Goal: Transaction & Acquisition: Purchase product/service

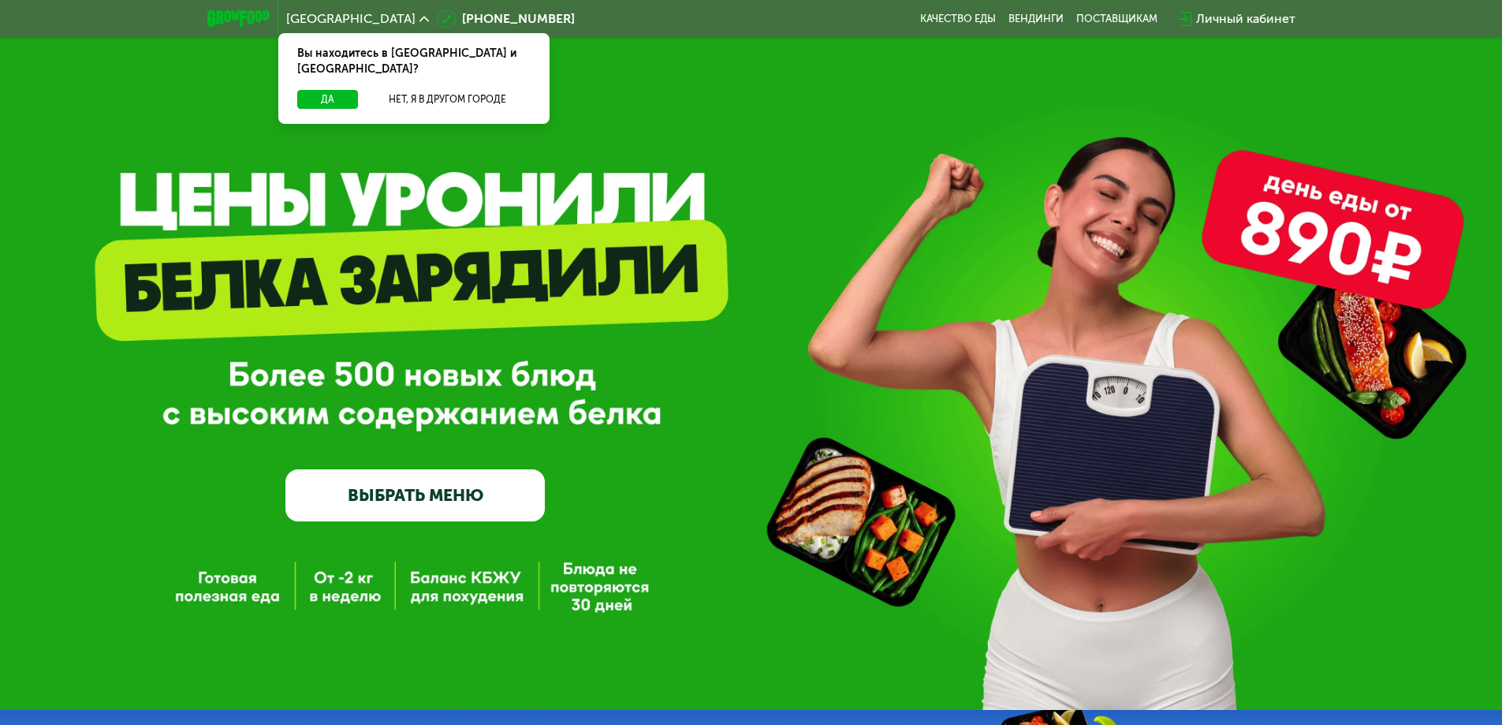
click at [423, 496] on link "ВЫБРАТЬ МЕНЮ" at bounding box center [414, 495] width 259 height 52
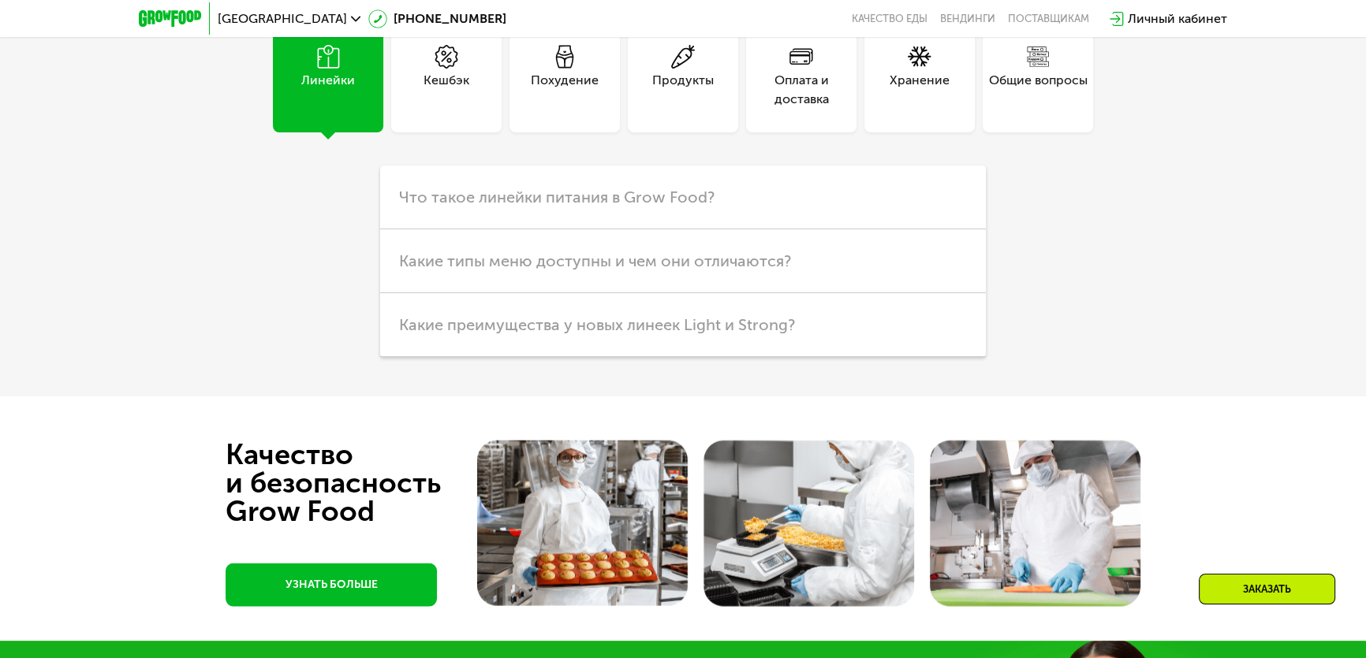
scroll to position [4028, 0]
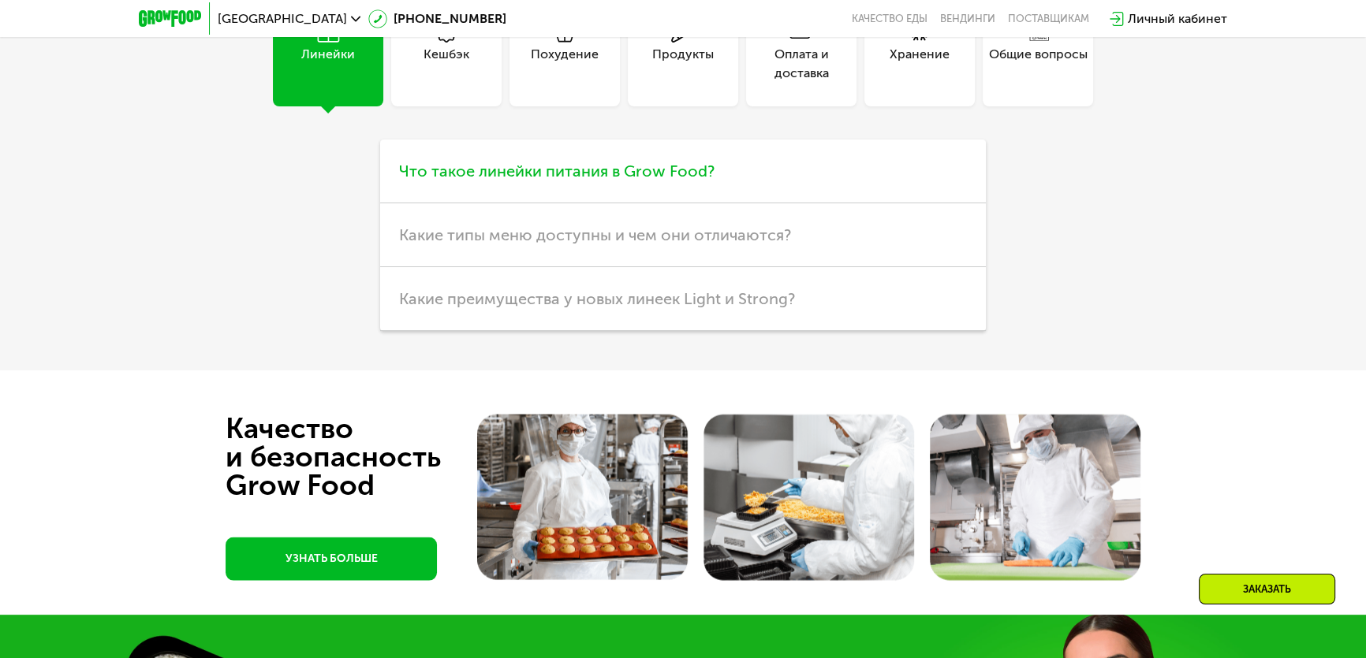
click at [536, 181] on span "Что такое линейки питания в Grow Food?" at bounding box center [556, 171] width 315 height 19
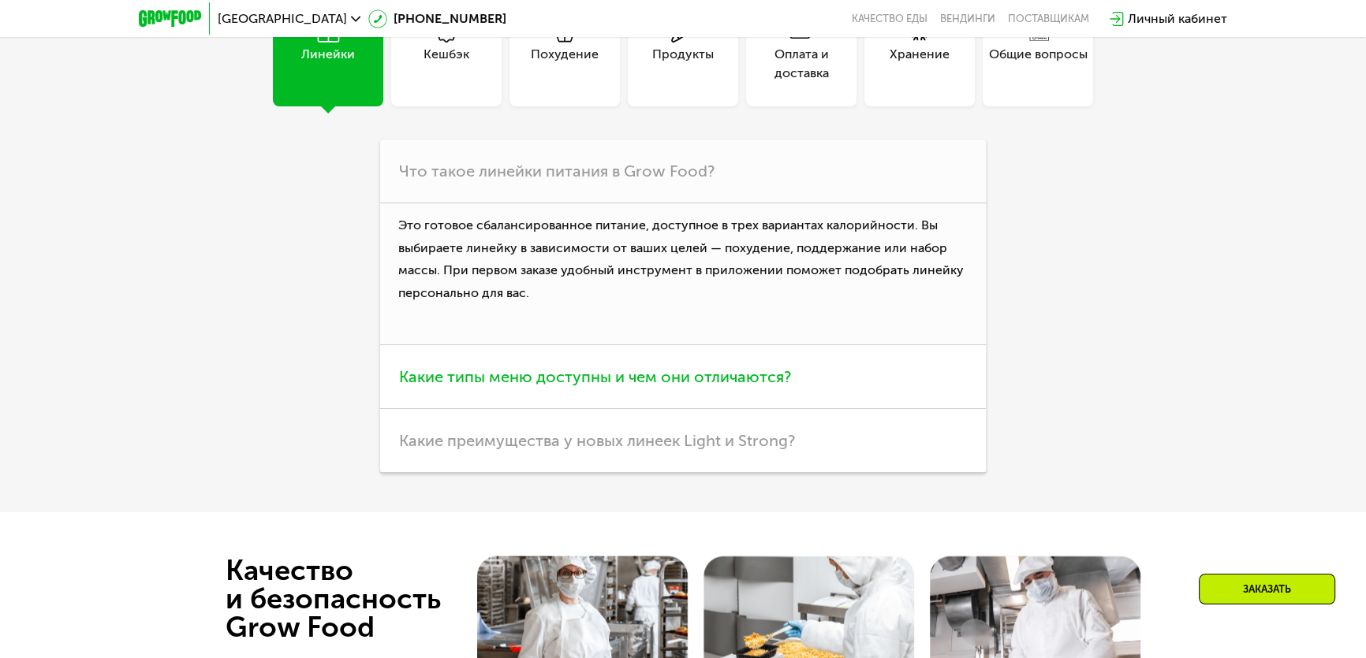
click at [598, 386] on span "Какие типы меню доступны и чем они отличаются?" at bounding box center [595, 376] width 392 height 19
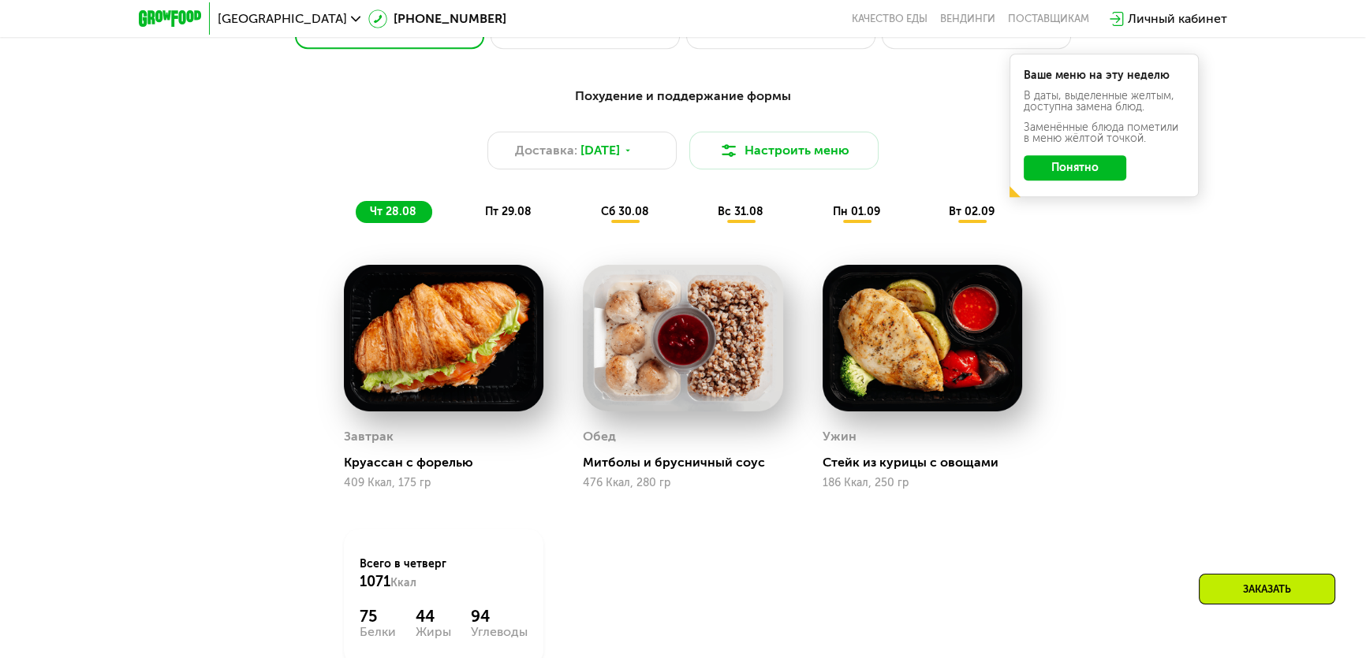
scroll to position [877, 0]
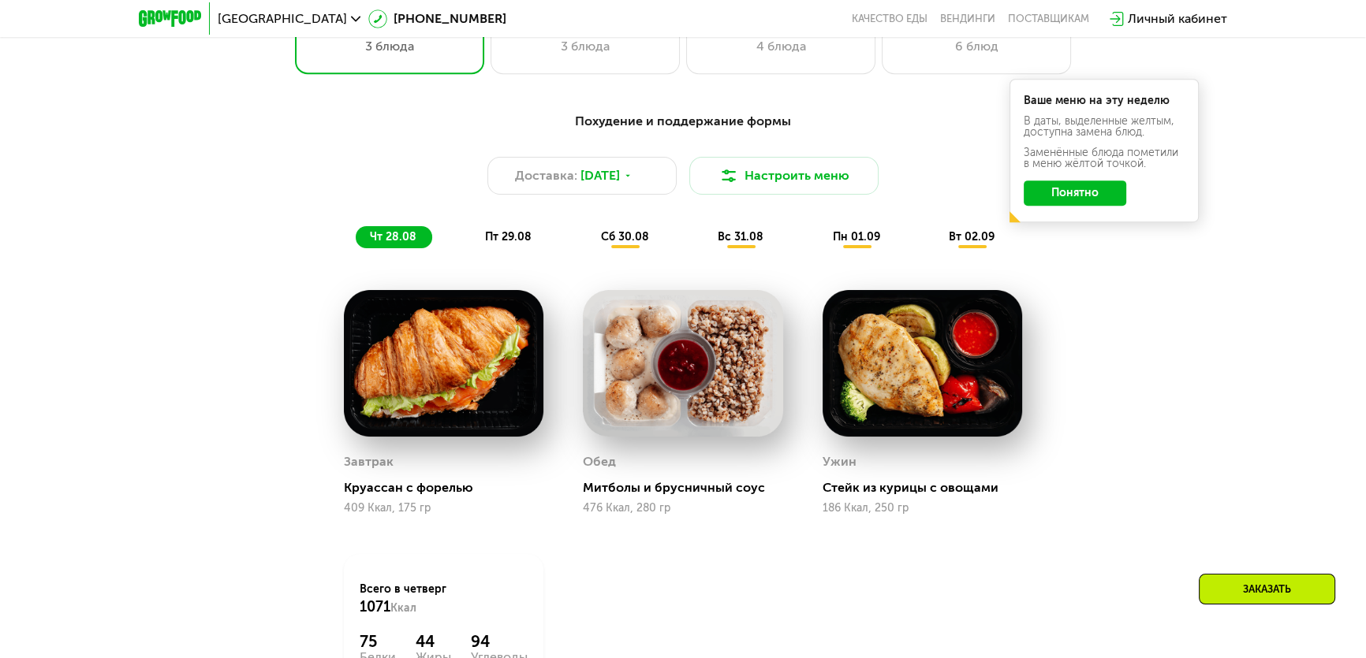
click at [587, 233] on div "пт 29.08" at bounding box center [626, 237] width 78 height 22
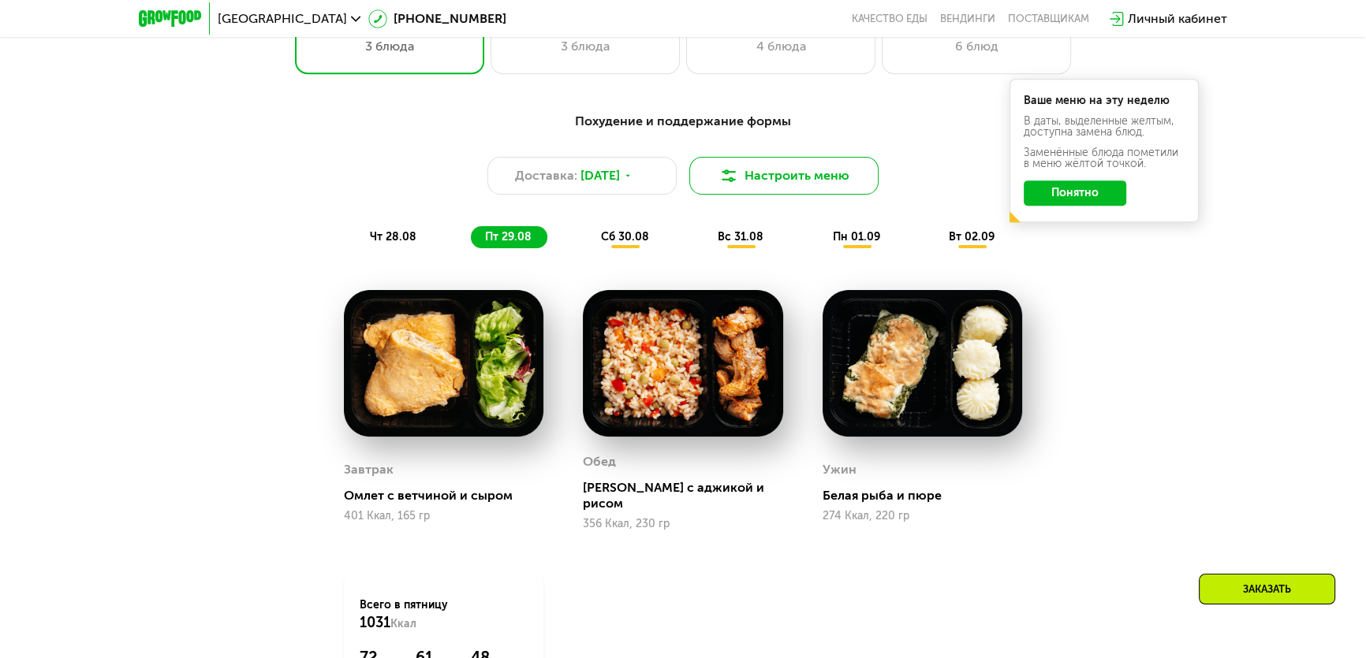
click at [726, 168] on button "Настроить меню" at bounding box center [783, 176] width 189 height 38
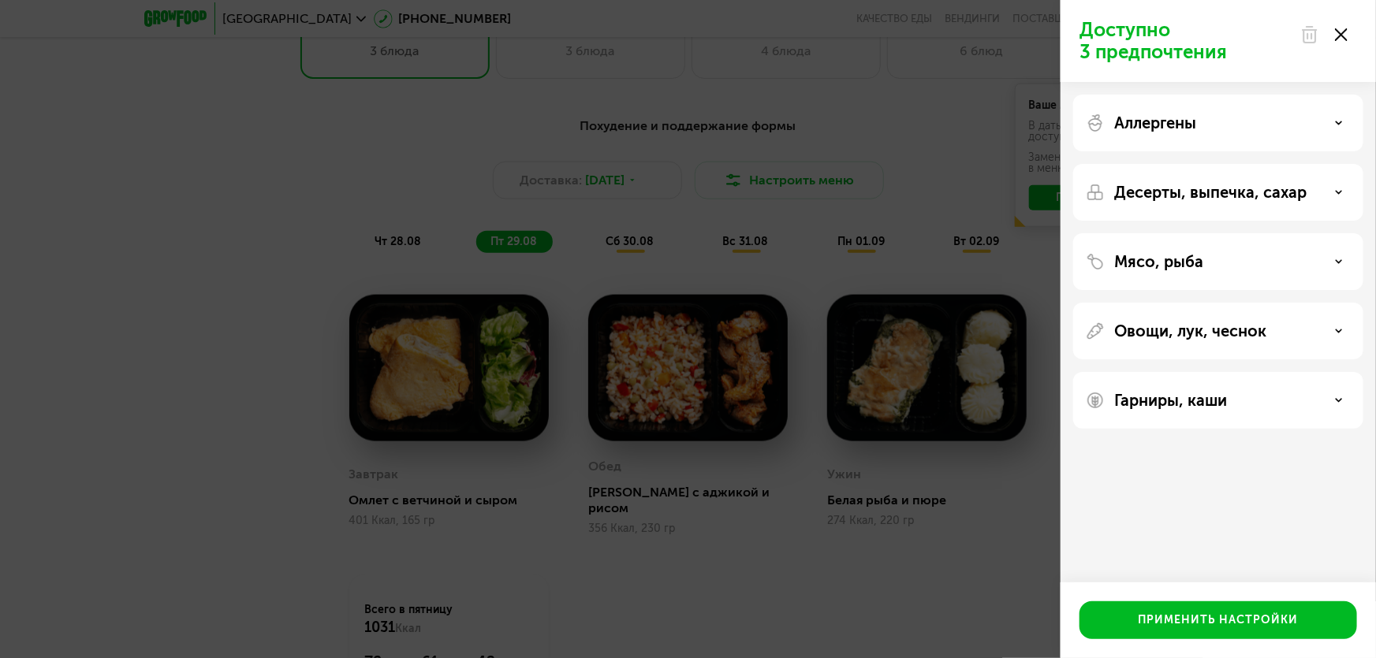
click at [1142, 120] on p "Аллергены" at bounding box center [1155, 123] width 82 height 19
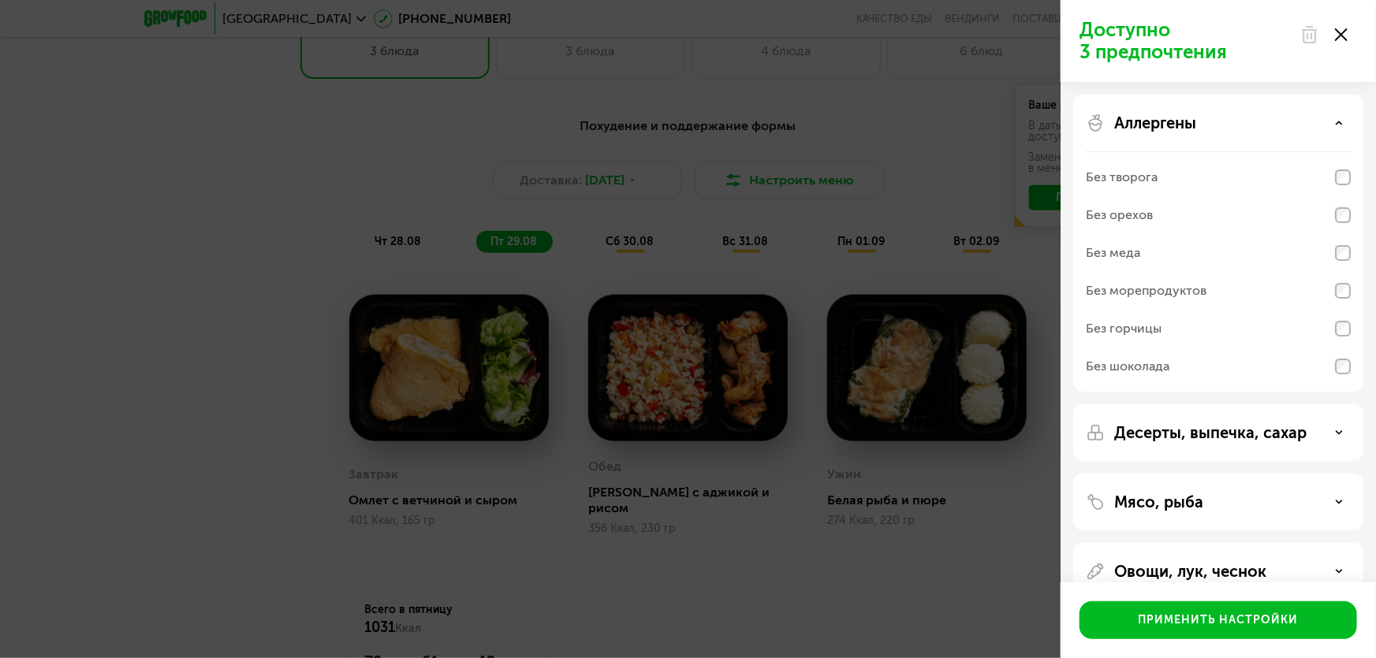
click at [1142, 120] on p "Аллергены" at bounding box center [1155, 123] width 82 height 19
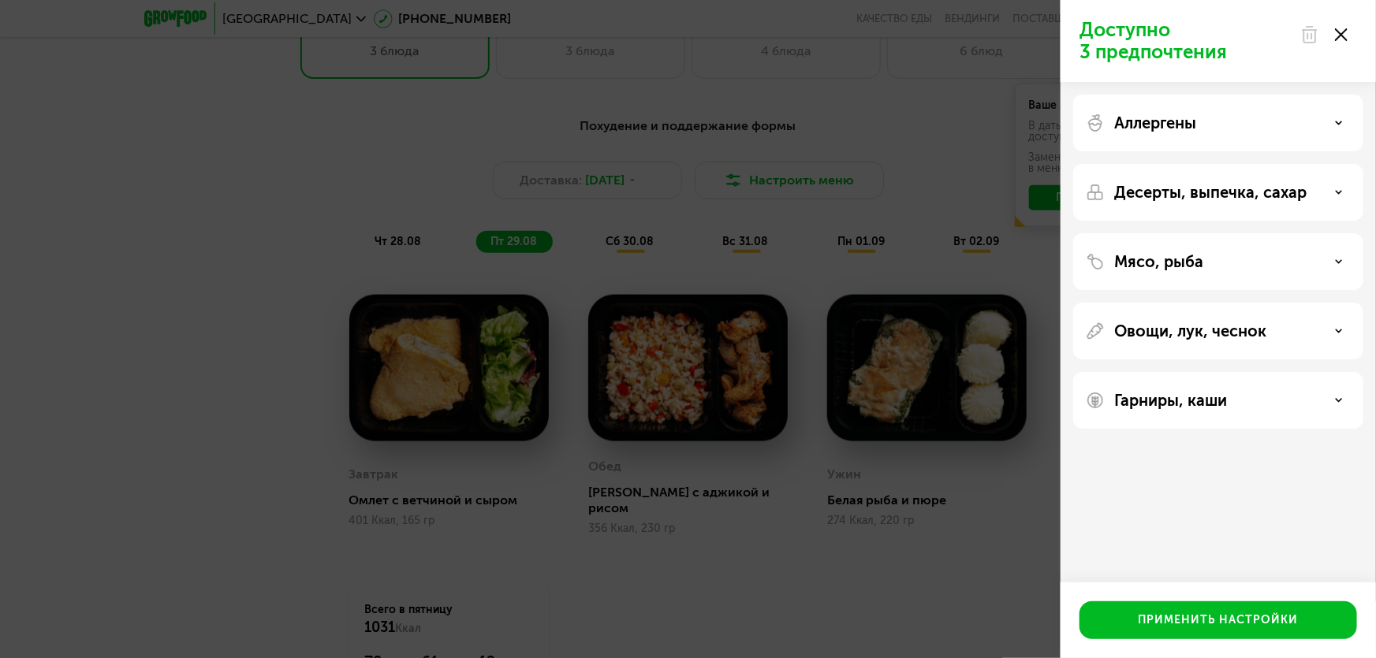
click at [1127, 189] on p "Десерты, выпечка, сахар" at bounding box center [1210, 192] width 192 height 19
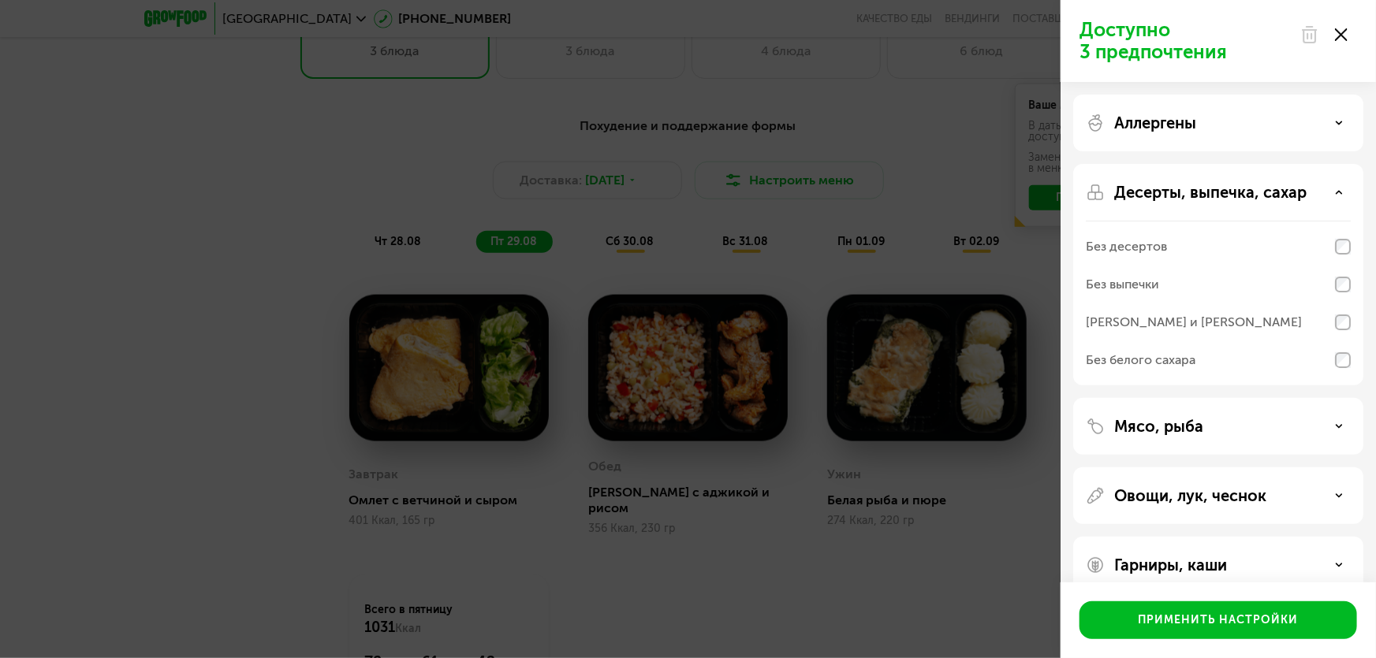
click at [1127, 189] on p "Десерты, выпечка, сахар" at bounding box center [1210, 192] width 192 height 19
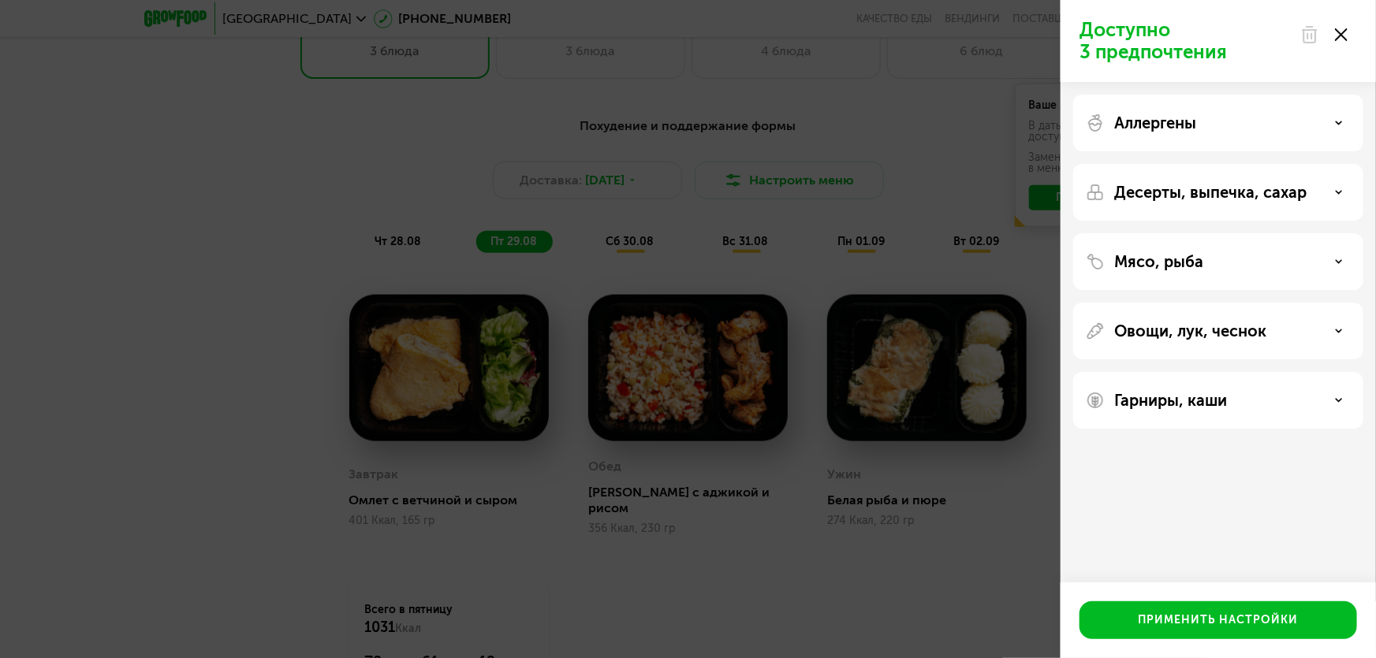
click at [1136, 303] on div "Мясо, рыба" at bounding box center [1218, 331] width 290 height 57
click at [1136, 260] on p "Мясо, рыба" at bounding box center [1158, 261] width 89 height 19
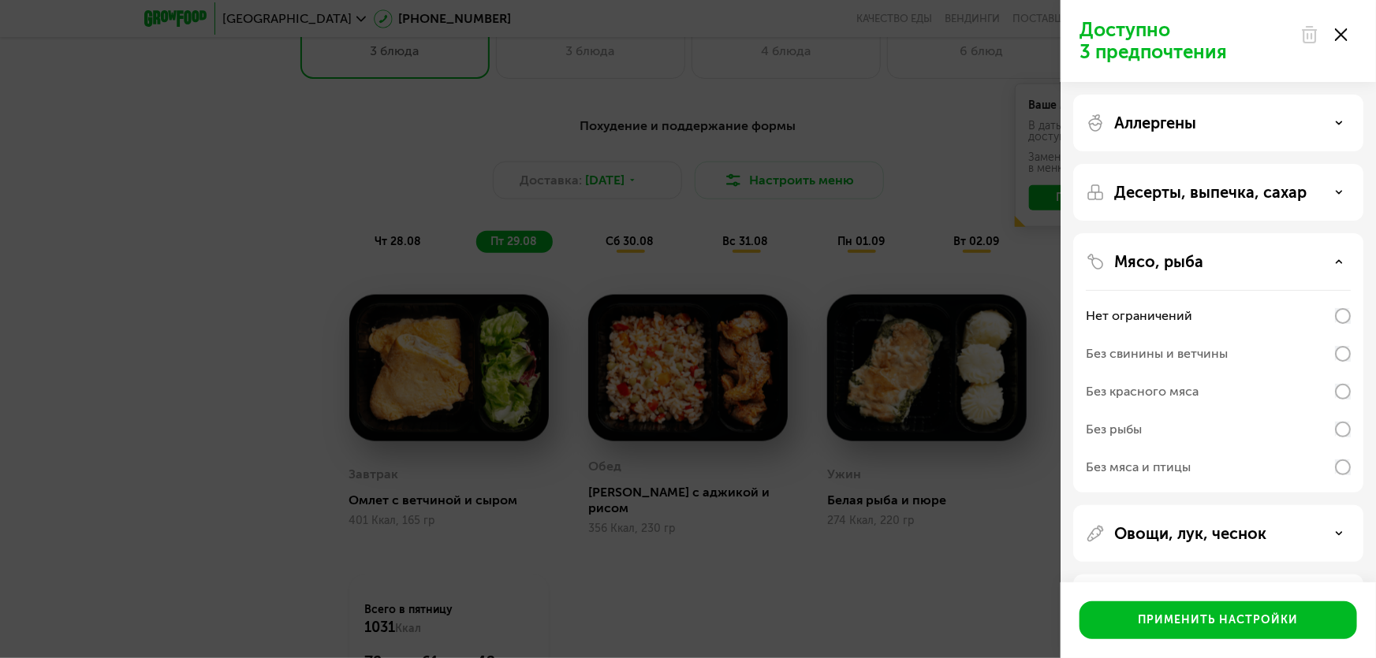
click at [1136, 260] on p "Мясо, рыба" at bounding box center [1158, 261] width 89 height 19
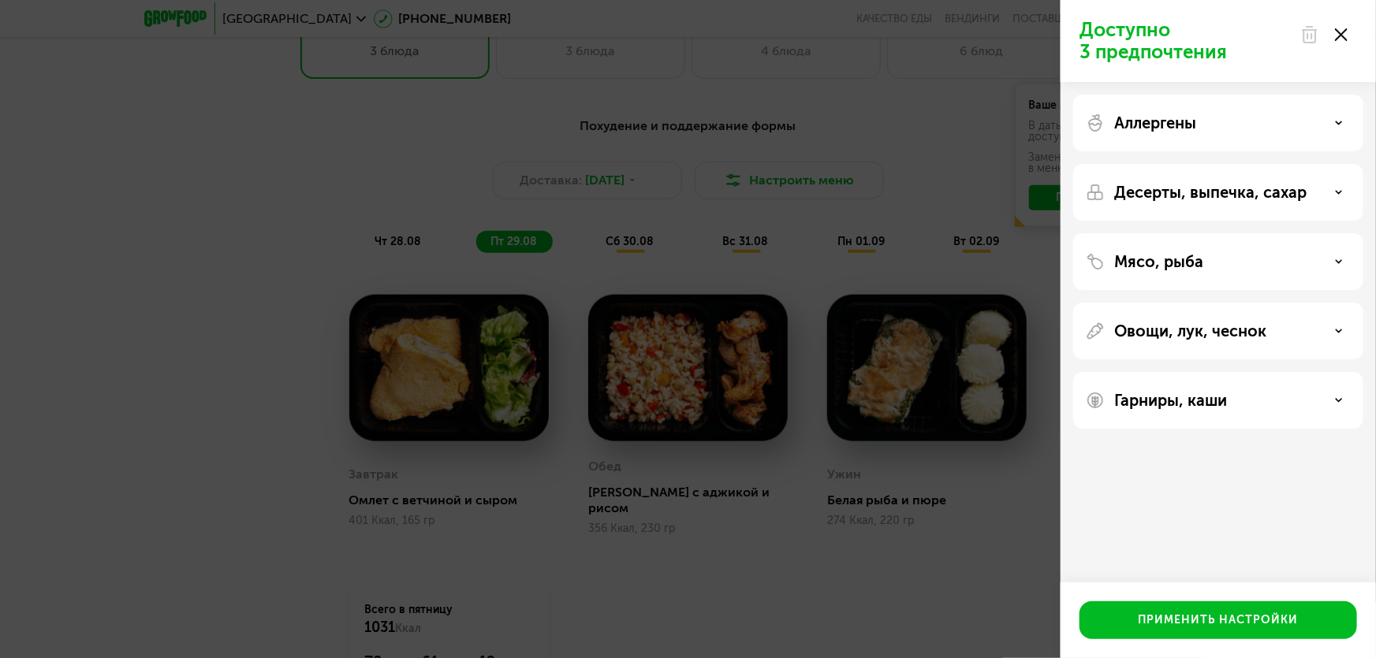
click at [1137, 329] on p "Овощи, лук, чеснок" at bounding box center [1190, 331] width 152 height 19
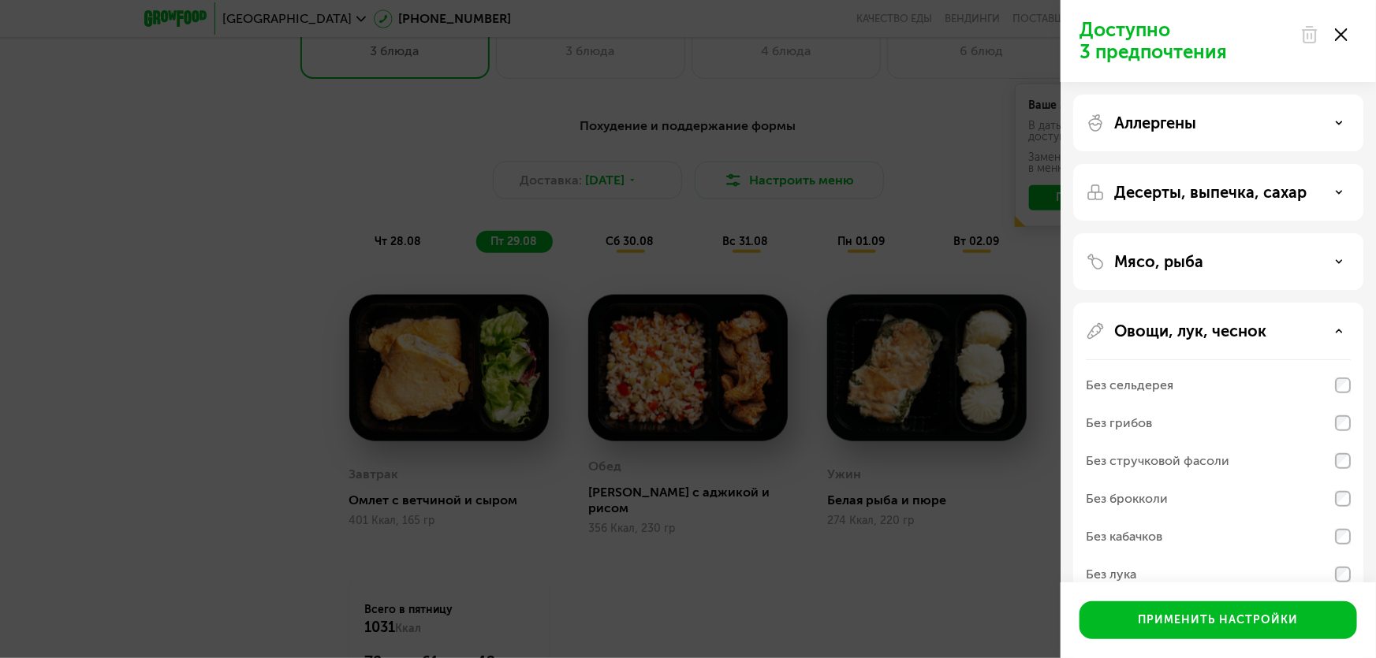
click at [1137, 329] on p "Овощи, лук, чеснок" at bounding box center [1190, 331] width 152 height 19
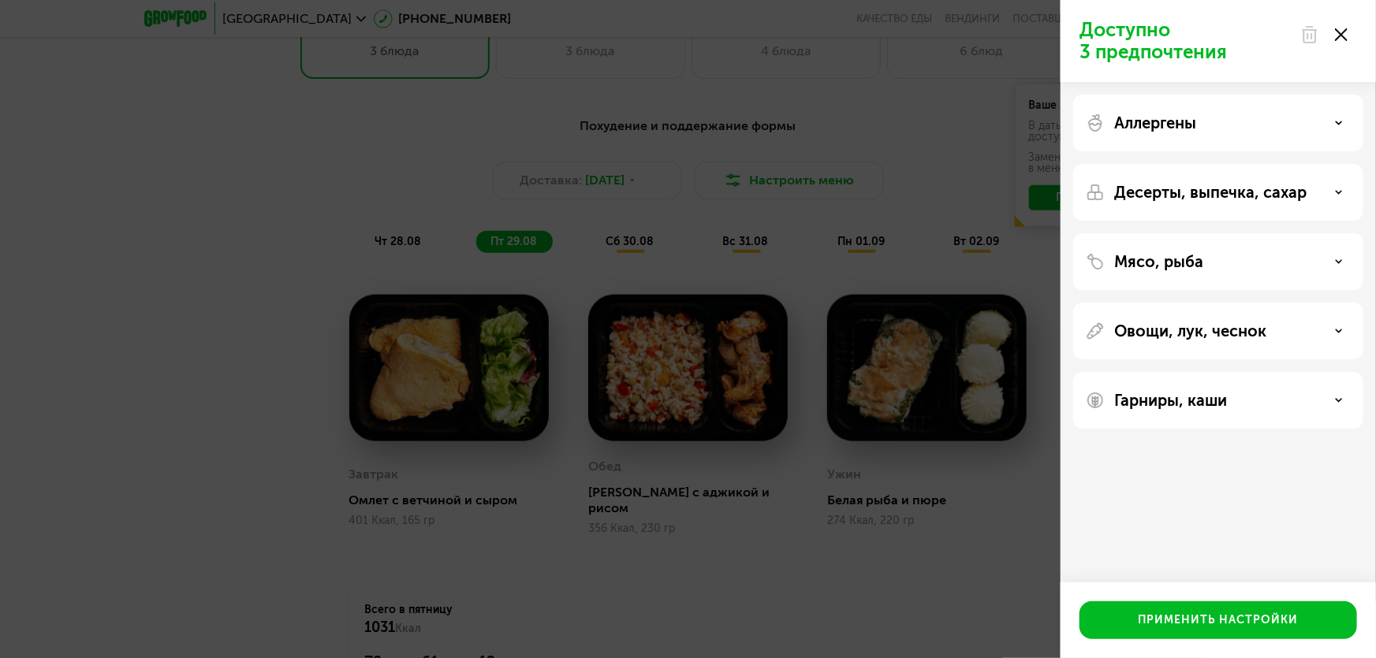
click at [915, 140] on div "Доступно 3 предпочтения Аллергены Десерты, выпечка, сахар Мясо, рыба Овощи, лук…" at bounding box center [688, 329] width 1376 height 658
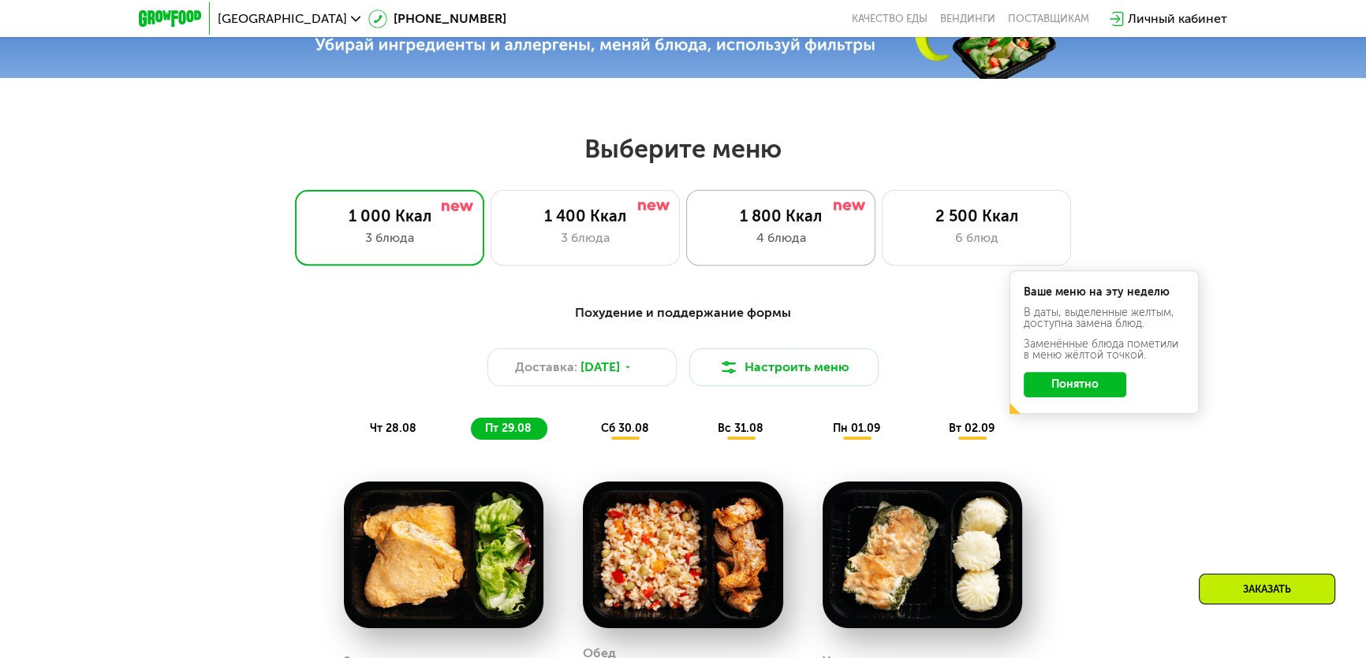
scroll to position [662, 0]
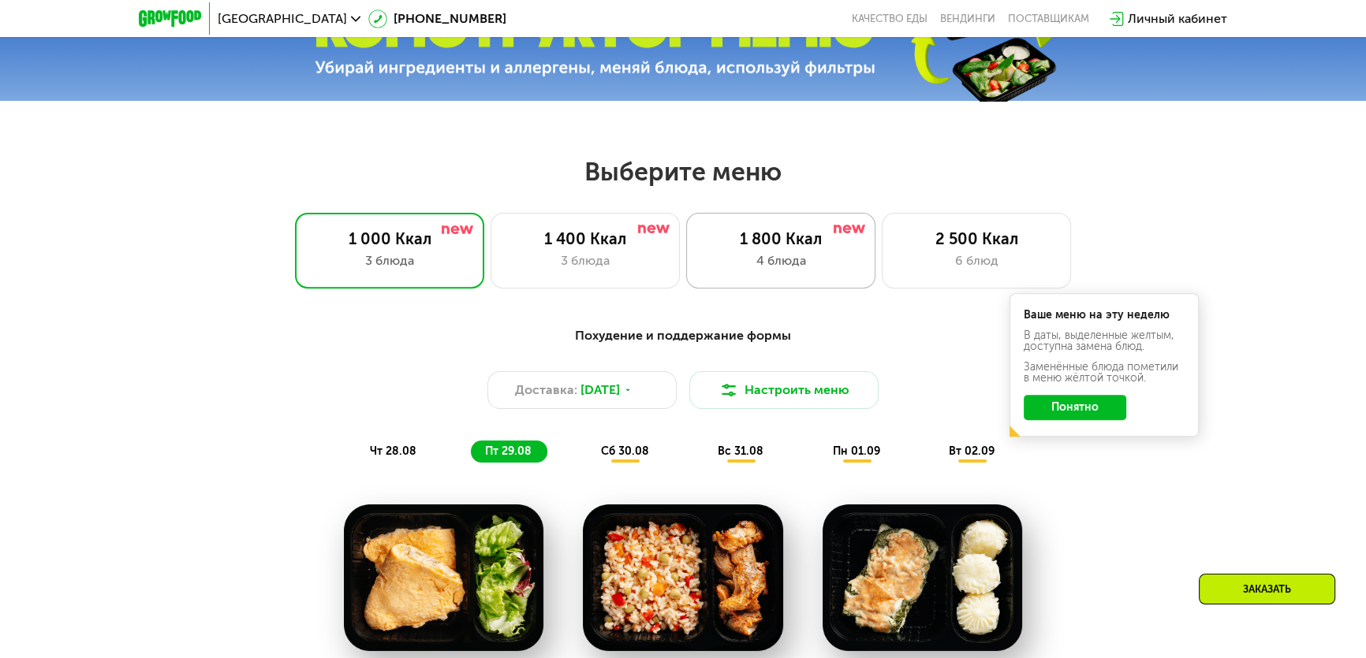
click at [713, 248] on div "1 800 Ккал" at bounding box center [781, 238] width 156 height 19
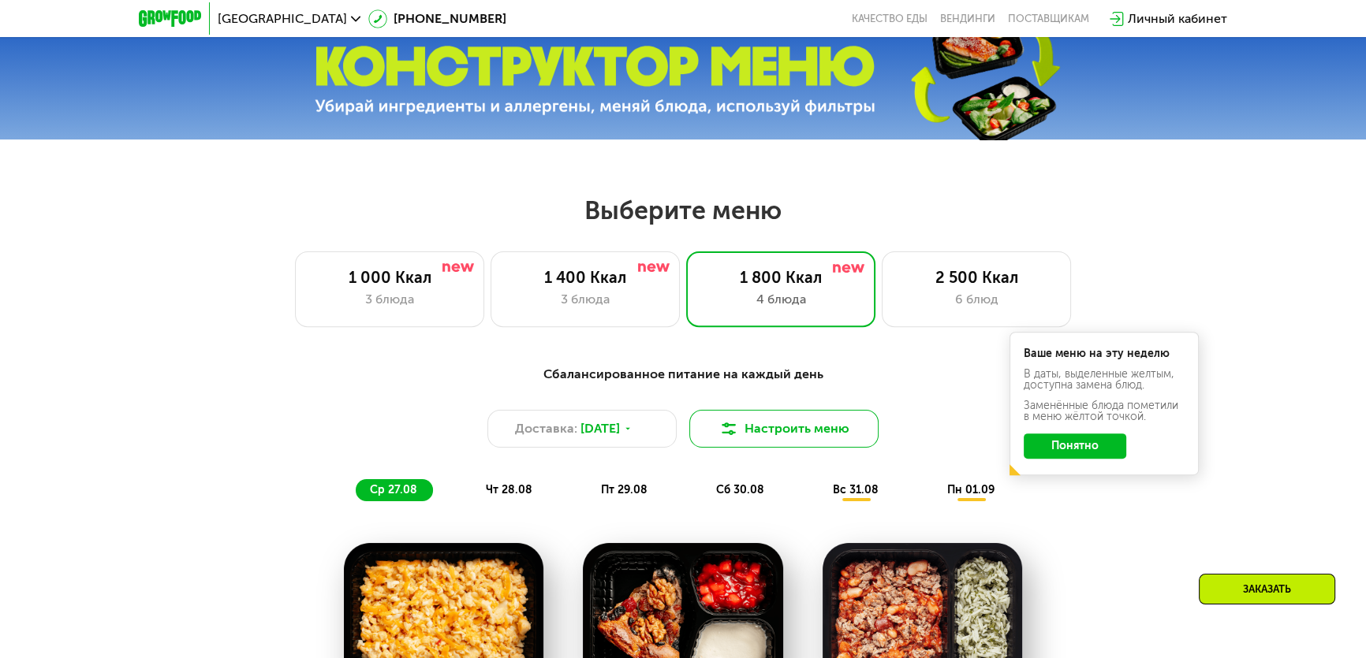
scroll to position [591, 0]
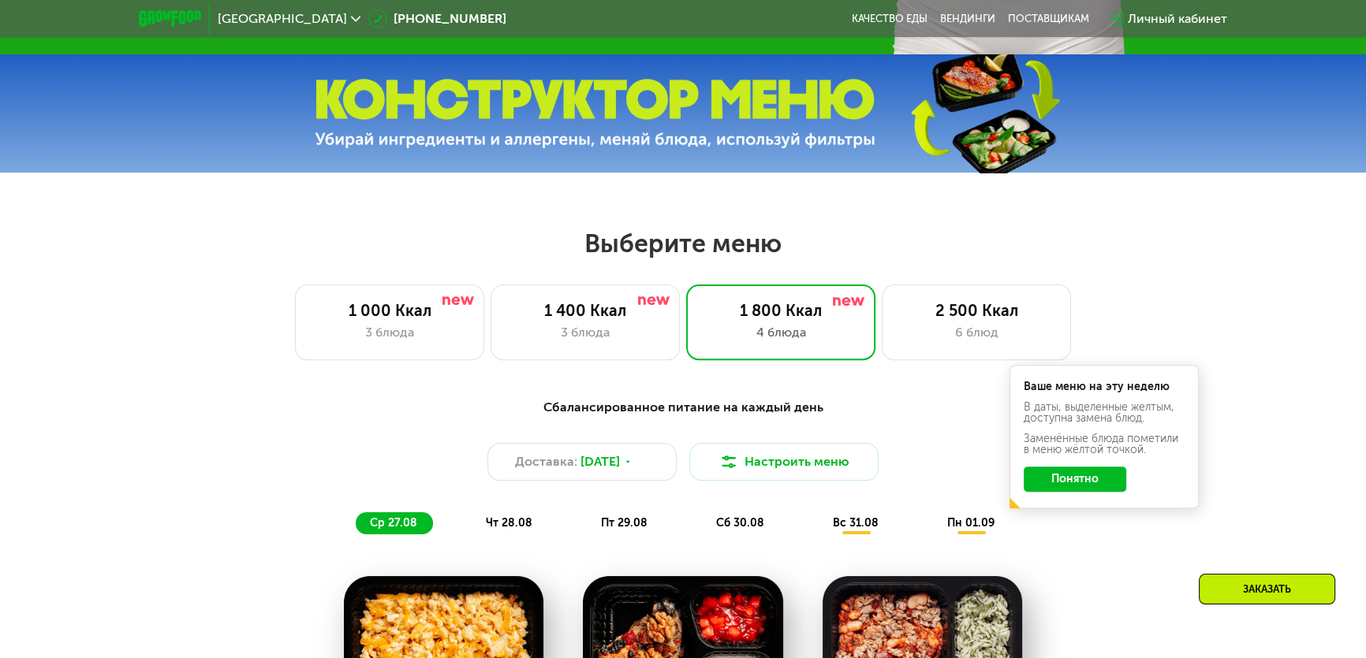
click at [855, 530] on span "вс 31.08" at bounding box center [856, 522] width 46 height 13
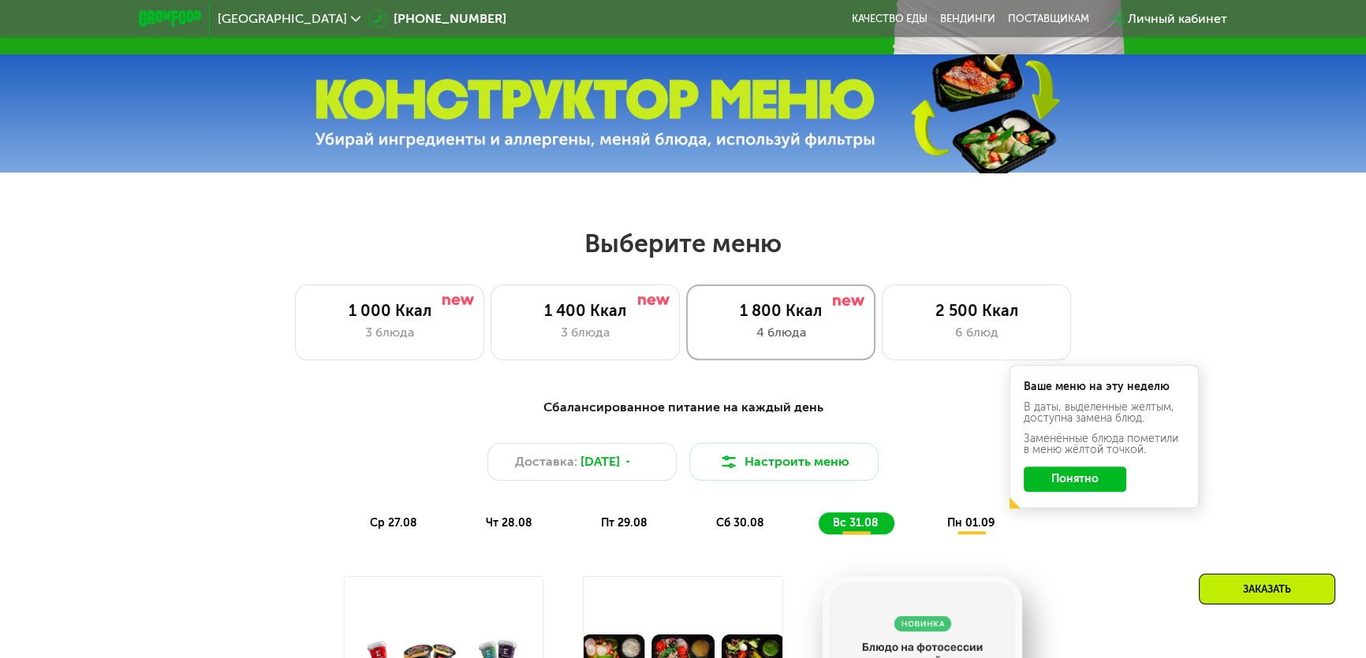
click at [800, 338] on div "4 блюда" at bounding box center [781, 332] width 156 height 19
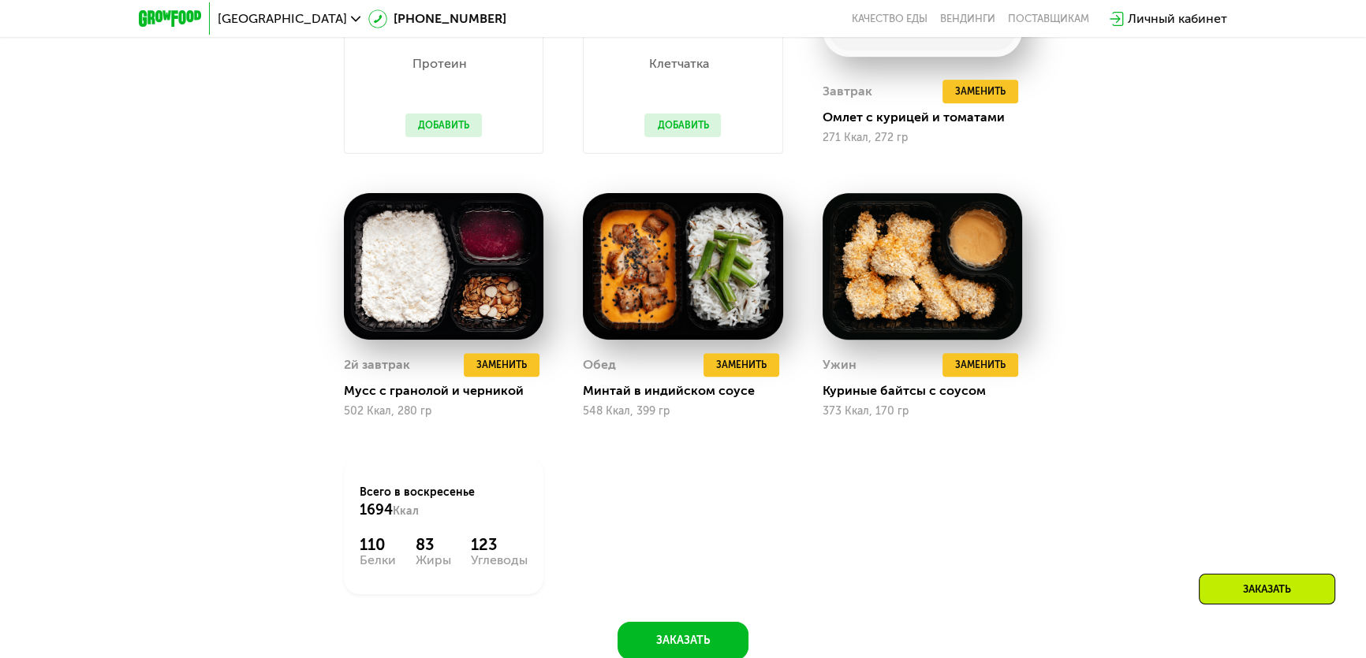
scroll to position [1307, 0]
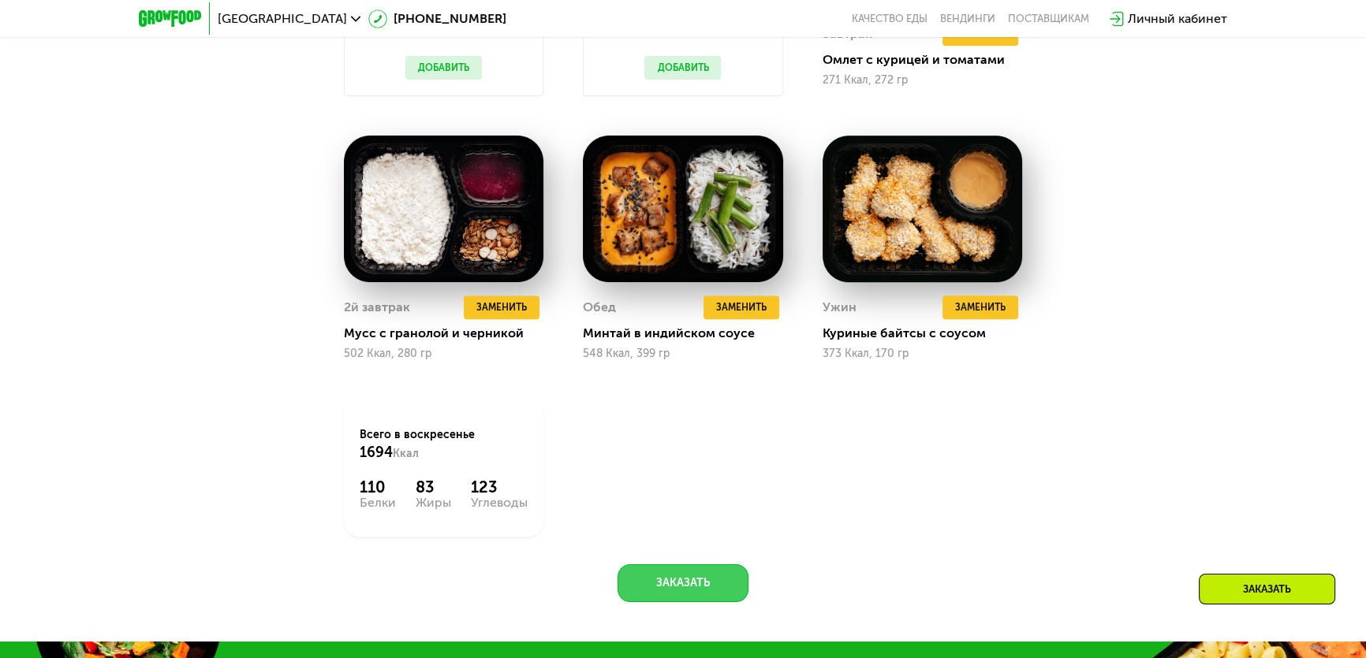
click at [679, 581] on button "Заказать" at bounding box center [682, 584] width 131 height 38
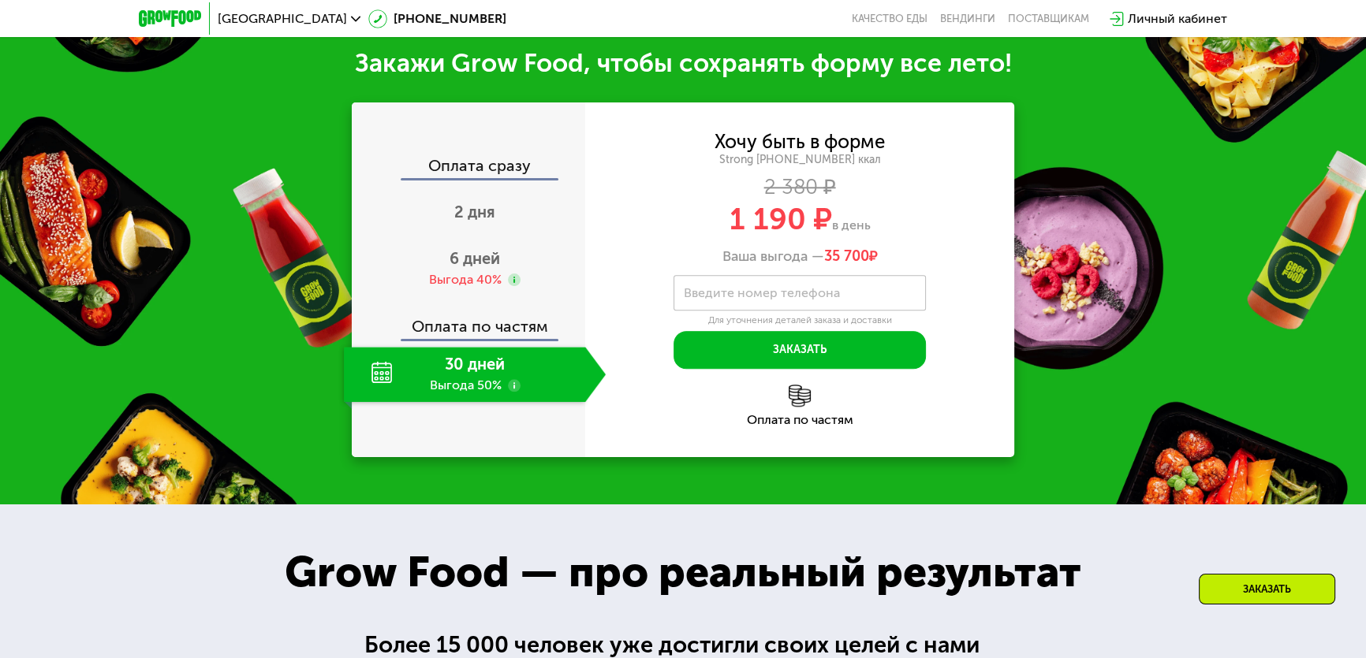
scroll to position [1954, 0]
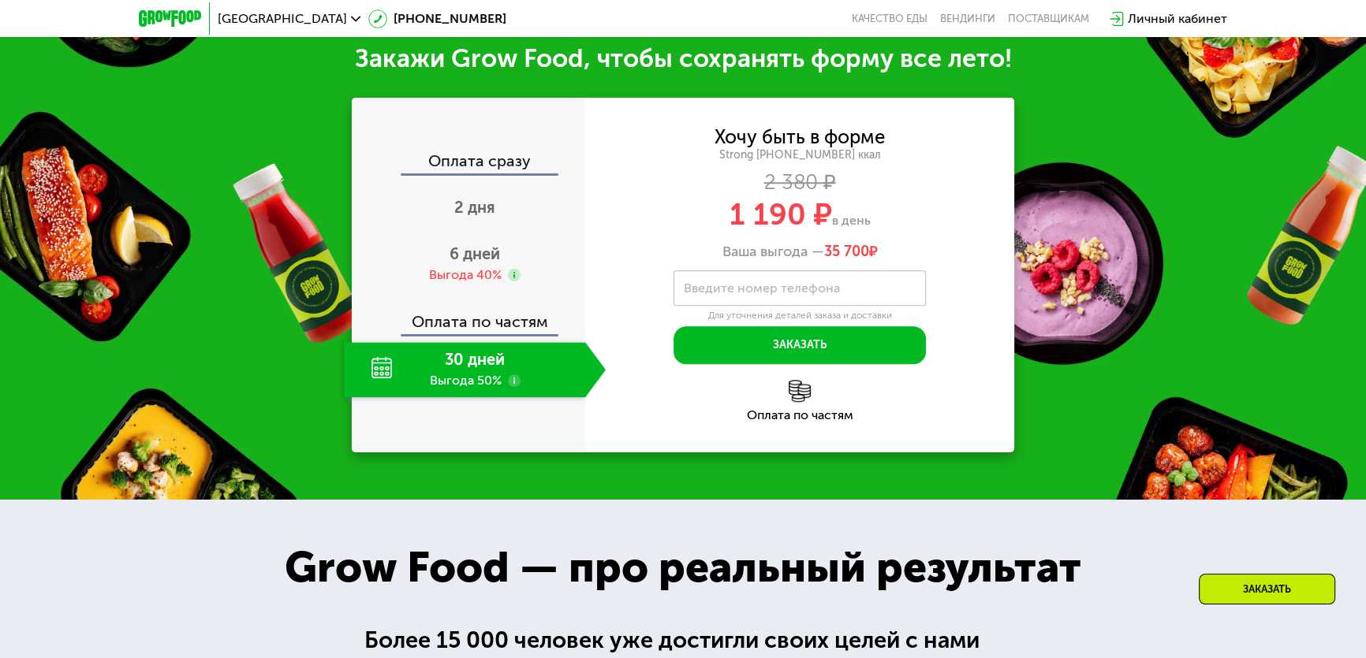
click at [498, 166] on div "Оплата сразу" at bounding box center [469, 163] width 232 height 20
drag, startPoint x: 732, startPoint y: 220, endPoint x: 828, endPoint y: 219, distance: 95.4
click at [828, 219] on span "1 190 ₽" at bounding box center [780, 214] width 102 height 36
click at [467, 259] on span "6 дней" at bounding box center [474, 253] width 50 height 19
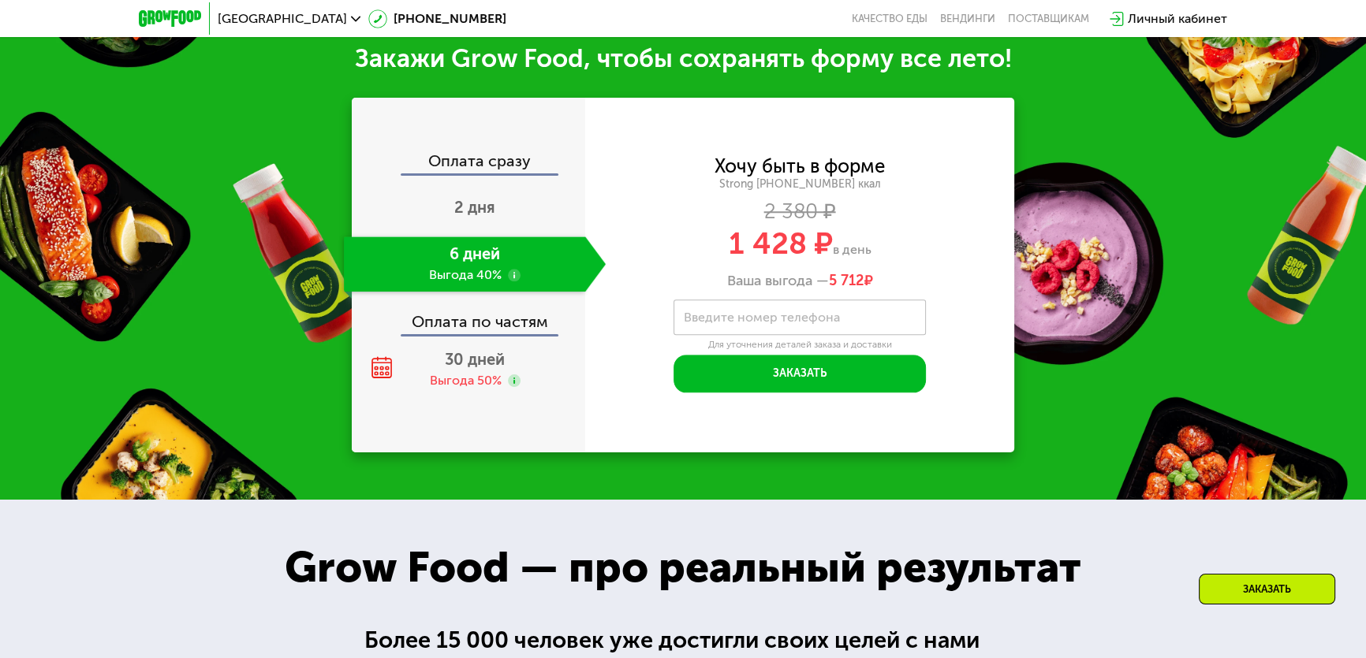
click at [483, 208] on span "2 дня" at bounding box center [474, 207] width 41 height 19
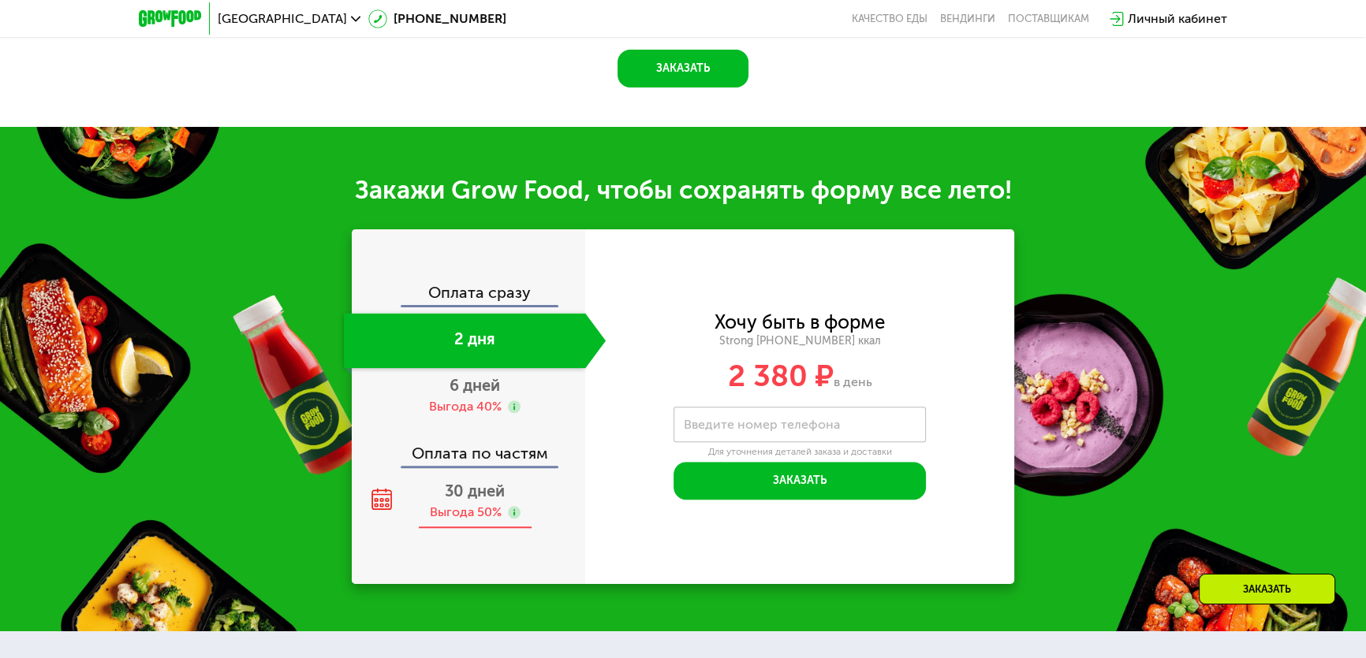
scroll to position [1595, 0]
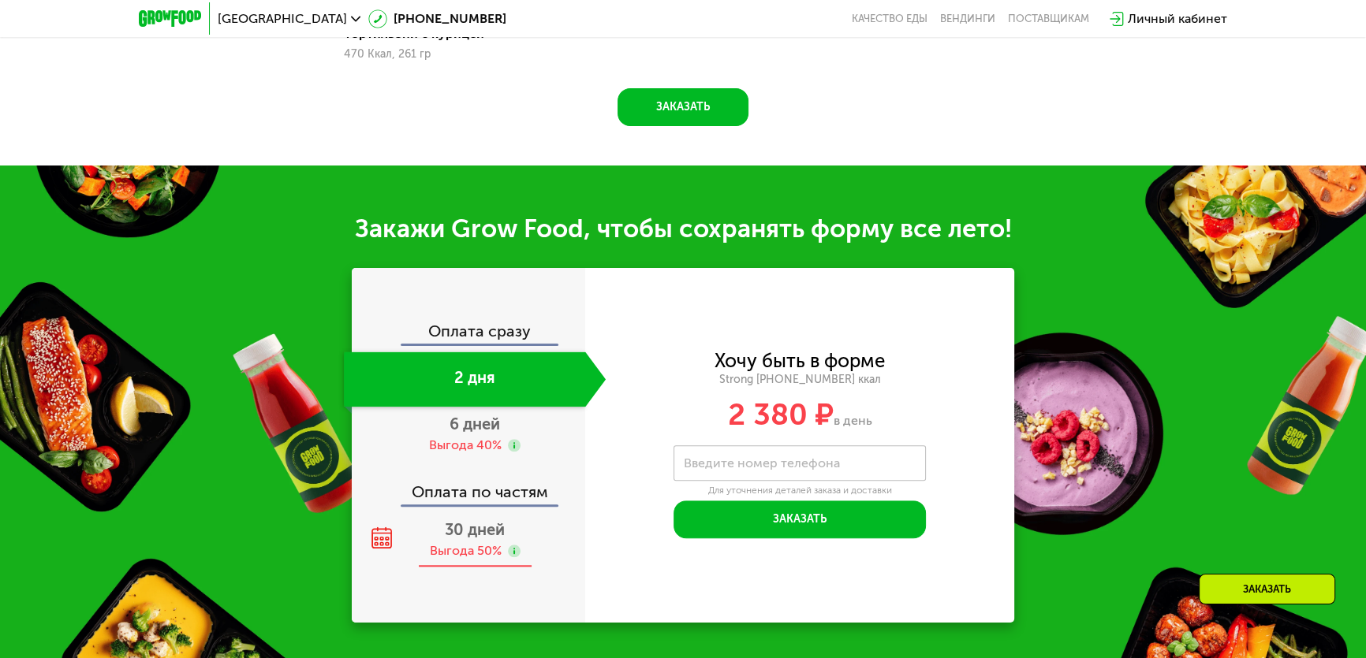
click at [481, 536] on span "30 дней" at bounding box center [475, 529] width 60 height 19
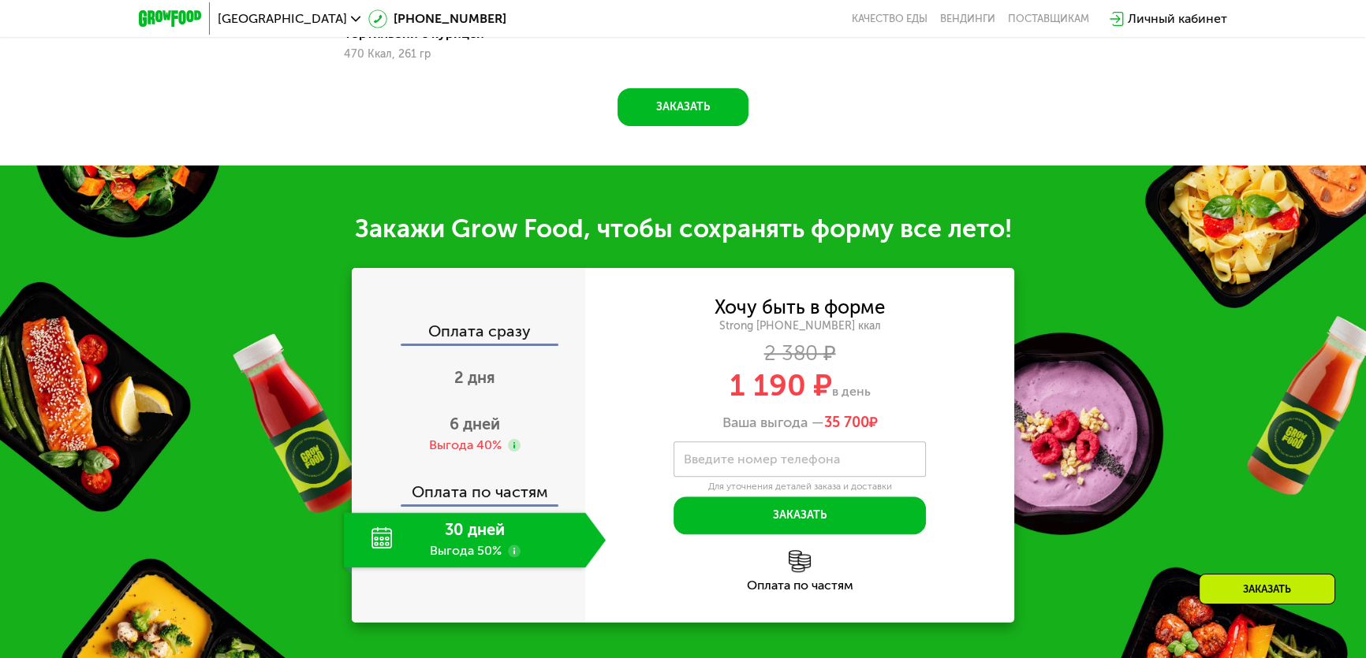
click at [498, 344] on div "Оплата сразу" at bounding box center [469, 333] width 232 height 20
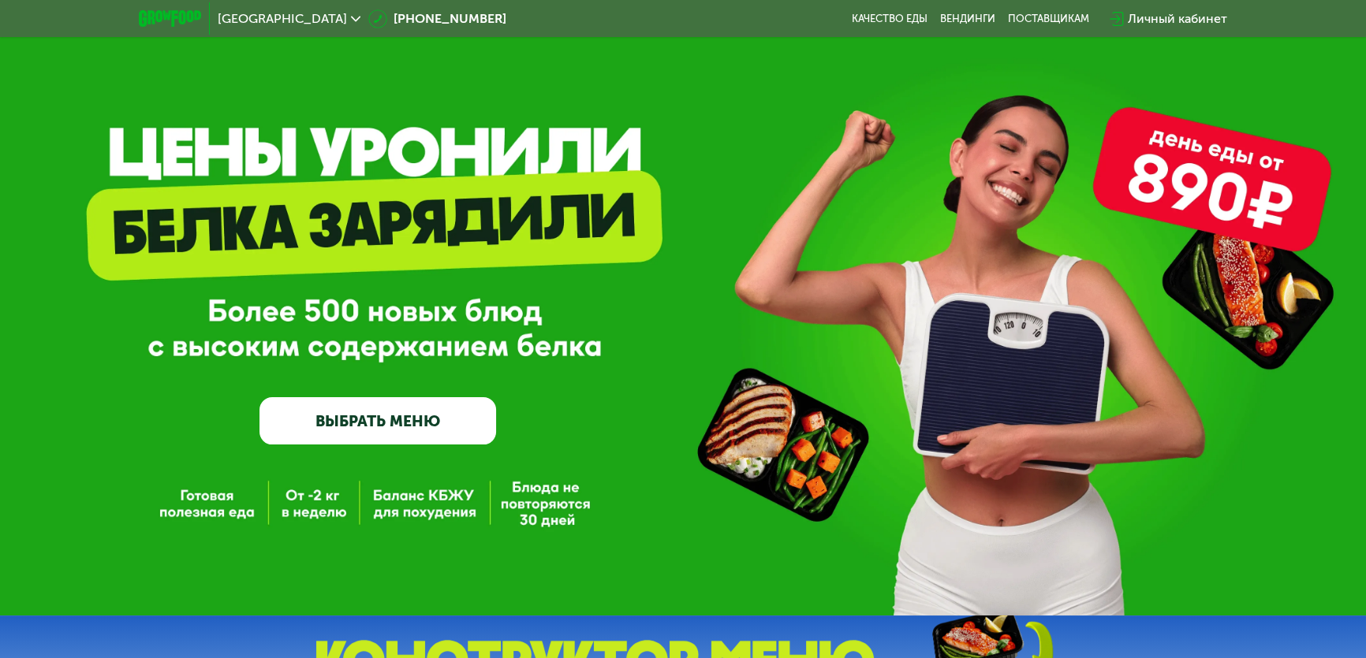
scroll to position [0, 0]
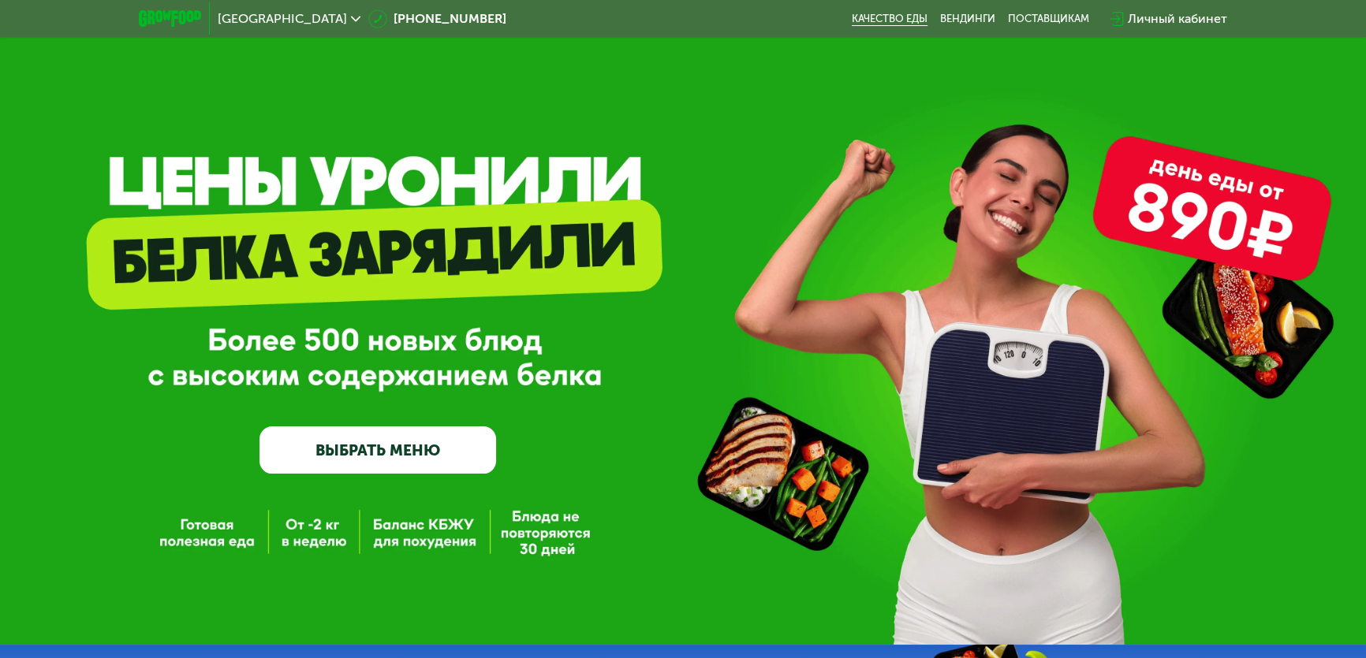
click at [893, 20] on link "Качество еды" at bounding box center [890, 19] width 76 height 13
click at [449, 464] on link "ВЫБРАТЬ МЕНЮ" at bounding box center [377, 450] width 236 height 47
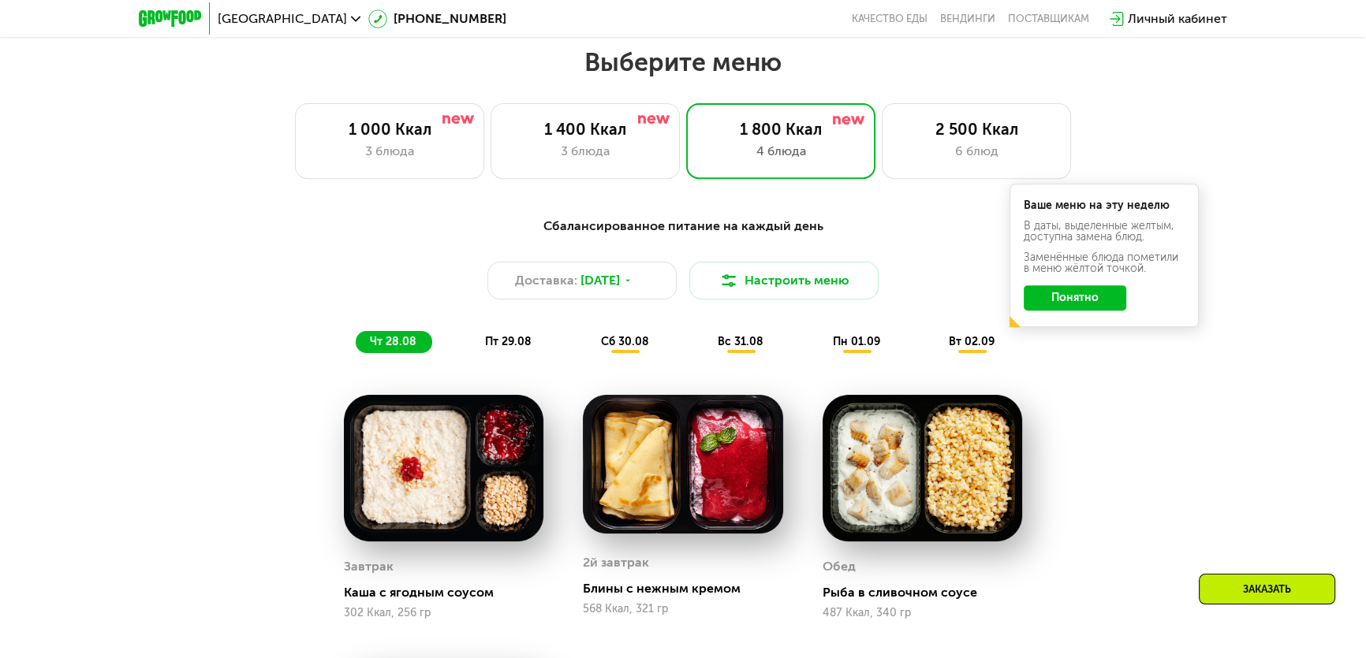
scroll to position [786, 0]
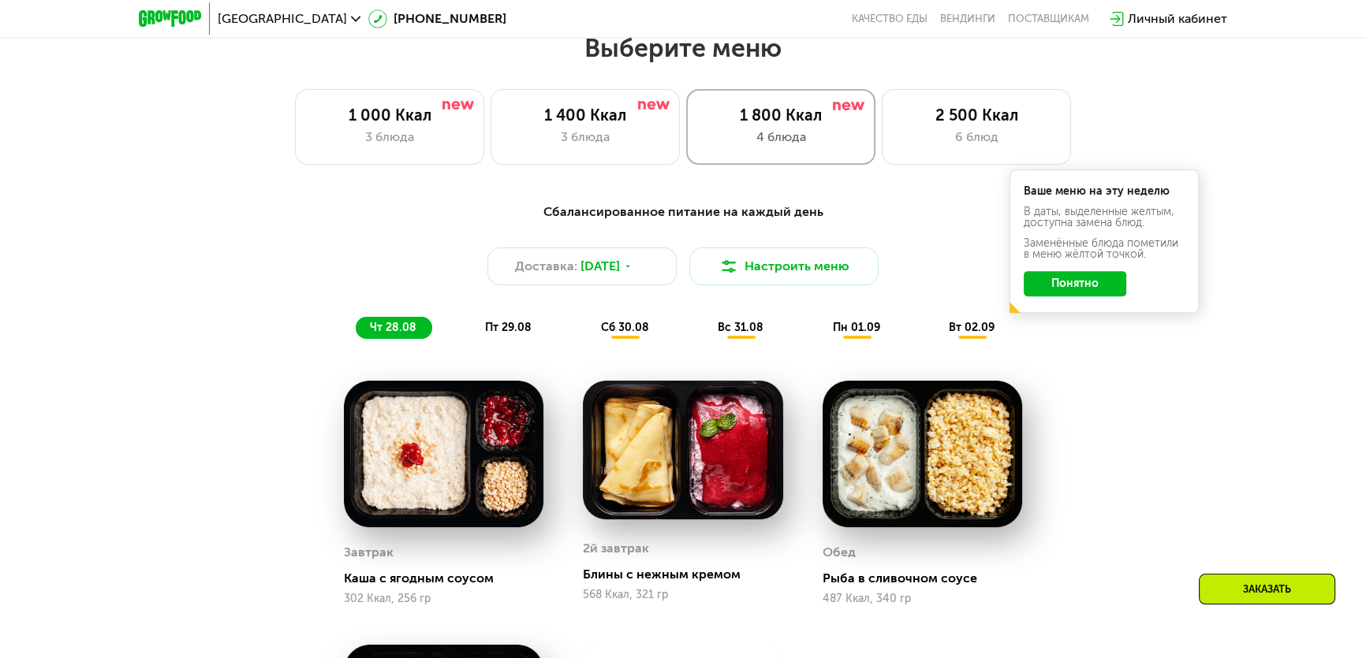
click at [781, 117] on div "1 800 Ккал" at bounding box center [781, 115] width 156 height 19
click at [766, 270] on button "Настроить меню" at bounding box center [783, 267] width 189 height 38
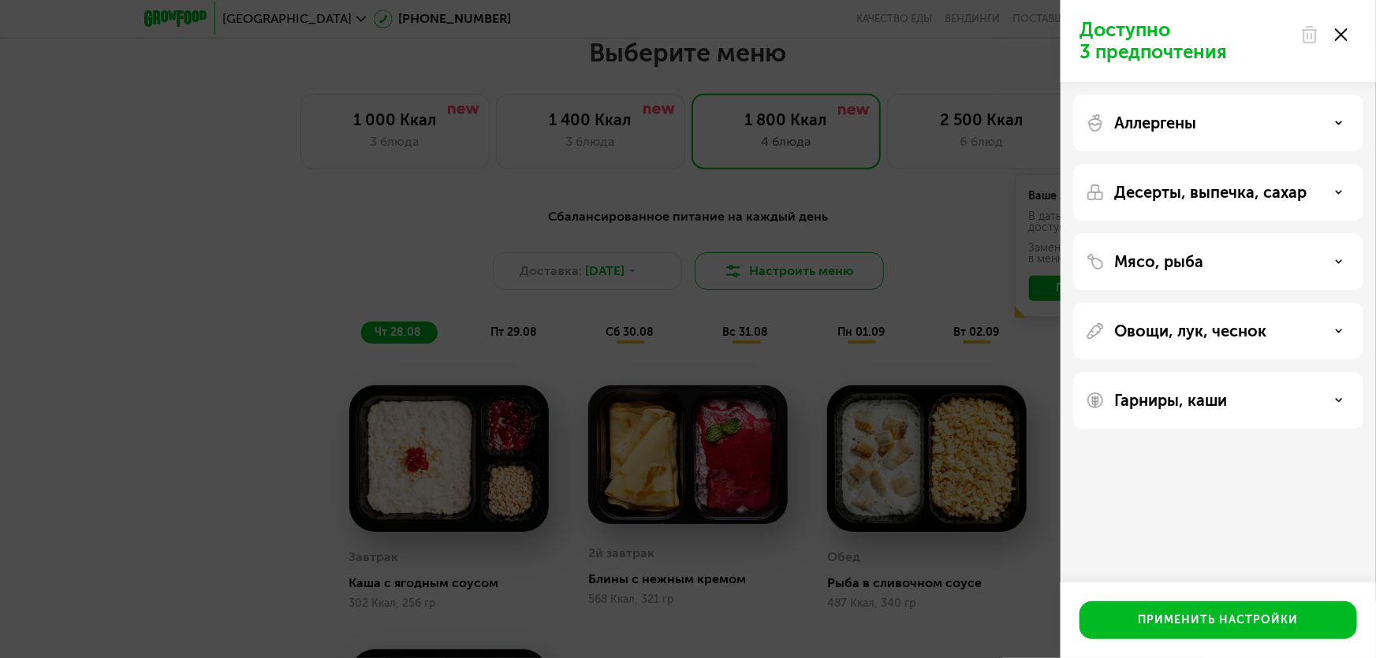
click at [766, 270] on div "Доступно 3 предпочтения Аллергены Десерты, выпечка, сахар Мясо, рыба Овощи, лук…" at bounding box center [688, 329] width 1376 height 658
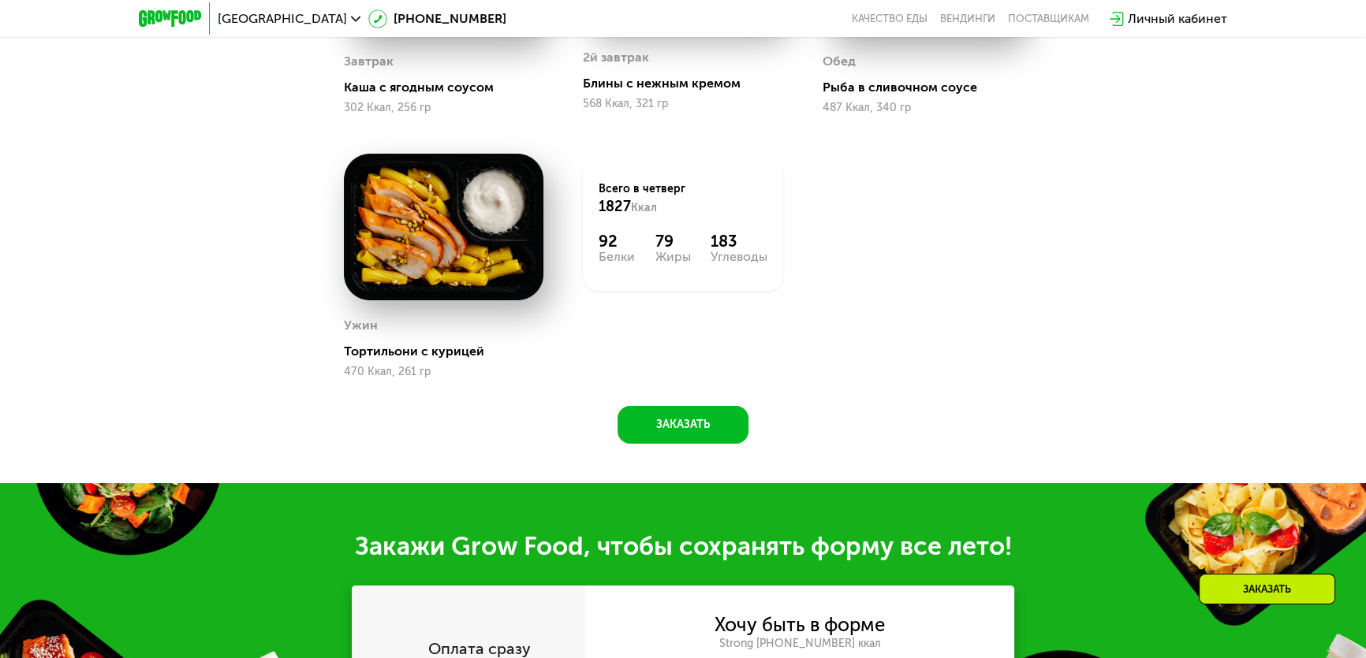
scroll to position [1288, 0]
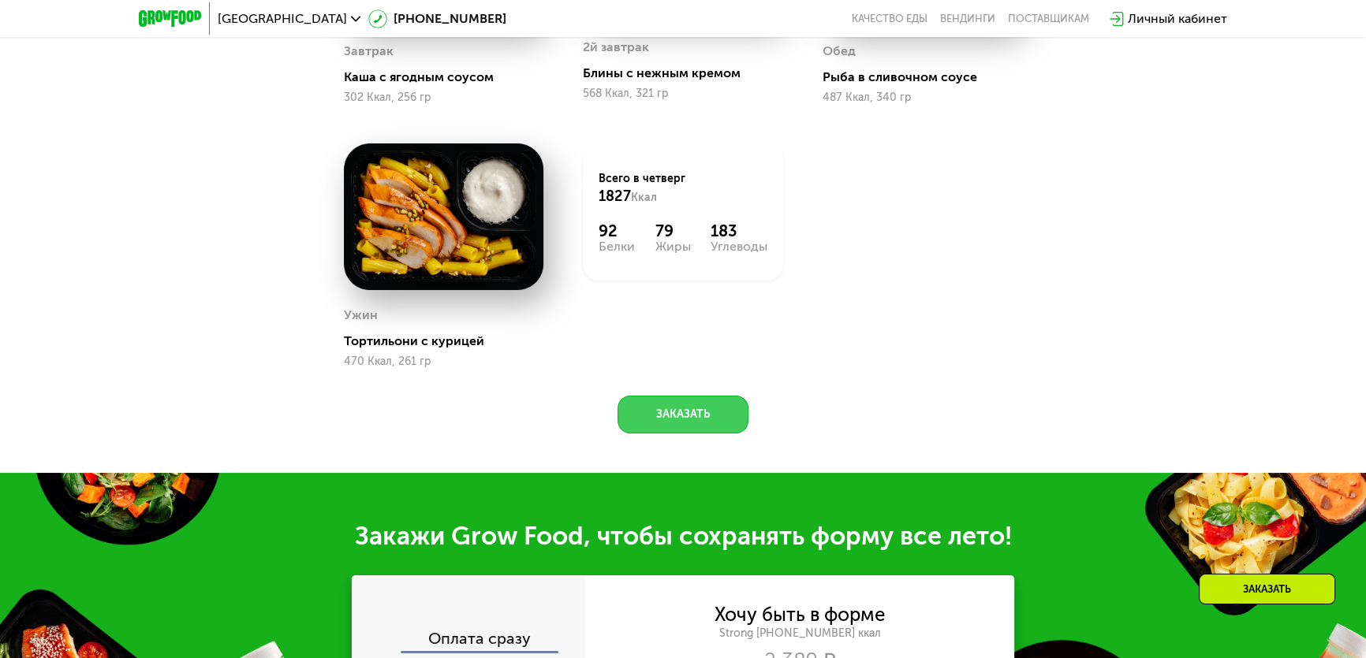
click at [729, 410] on button "Заказать" at bounding box center [682, 415] width 131 height 38
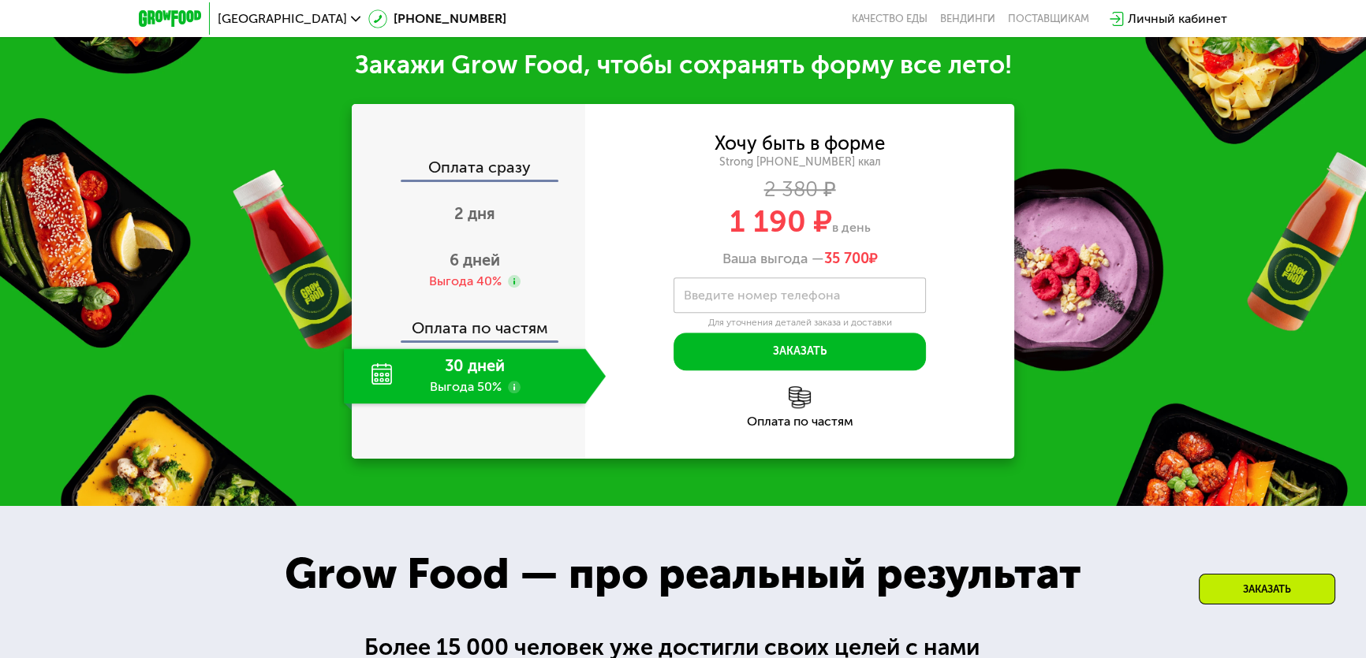
scroll to position [1766, 0]
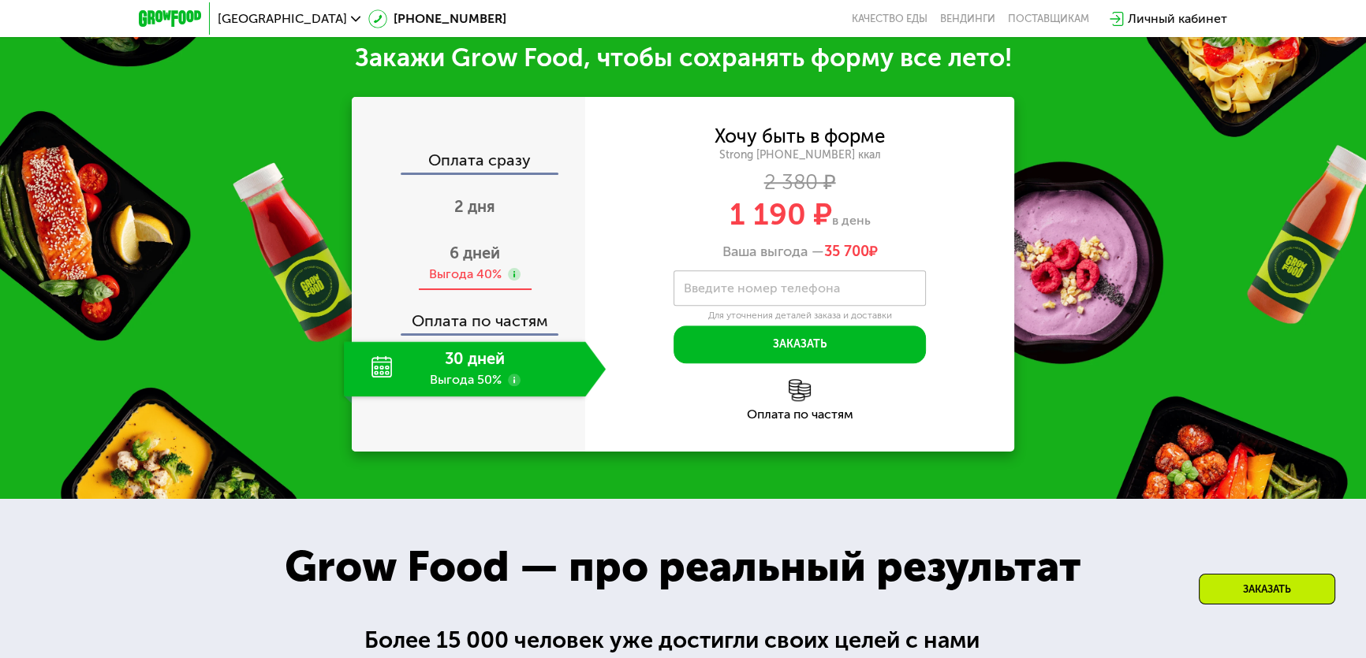
click at [464, 248] on span "6 дней" at bounding box center [474, 253] width 50 height 19
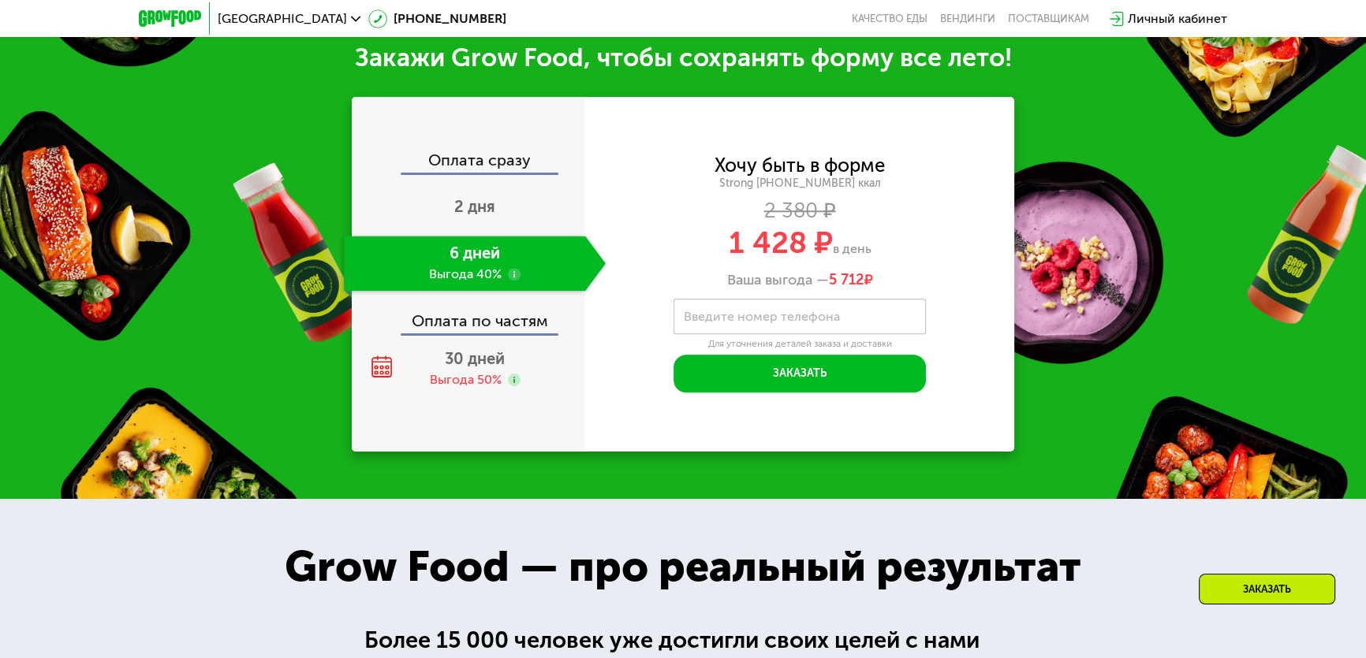
click at [516, 276] on use at bounding box center [514, 274] width 13 height 13
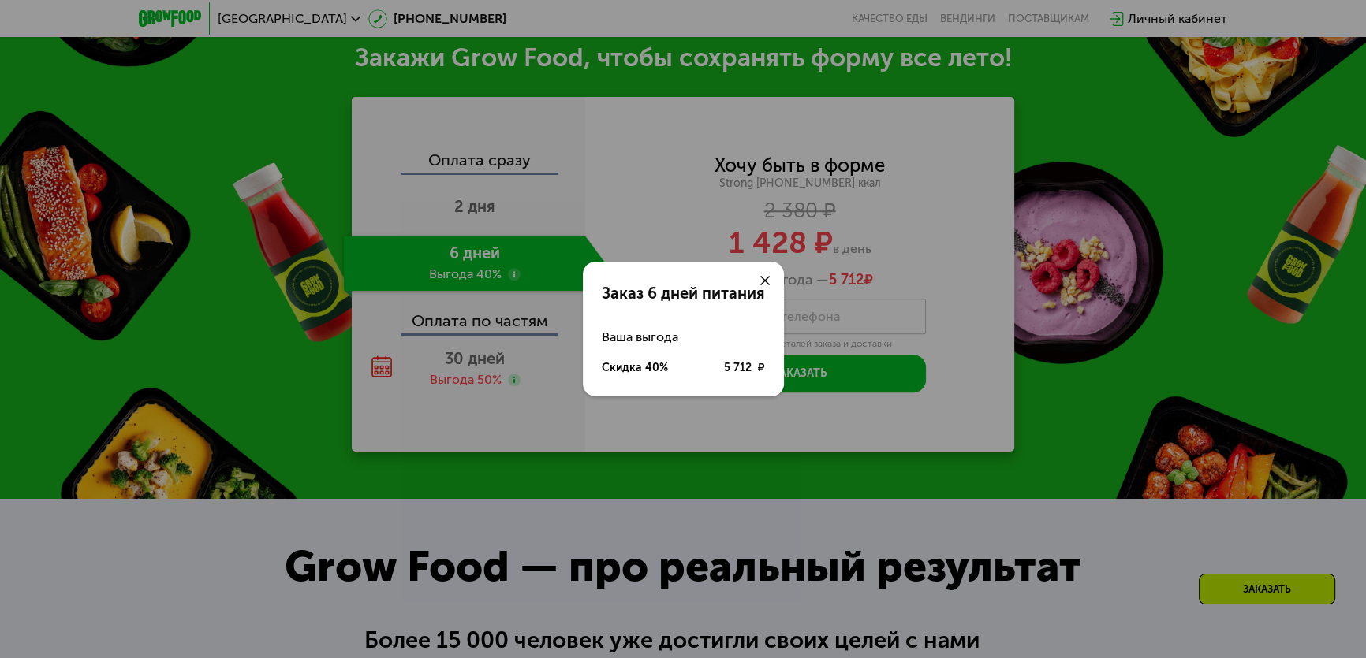
click at [767, 283] on icon at bounding box center [764, 280] width 9 height 9
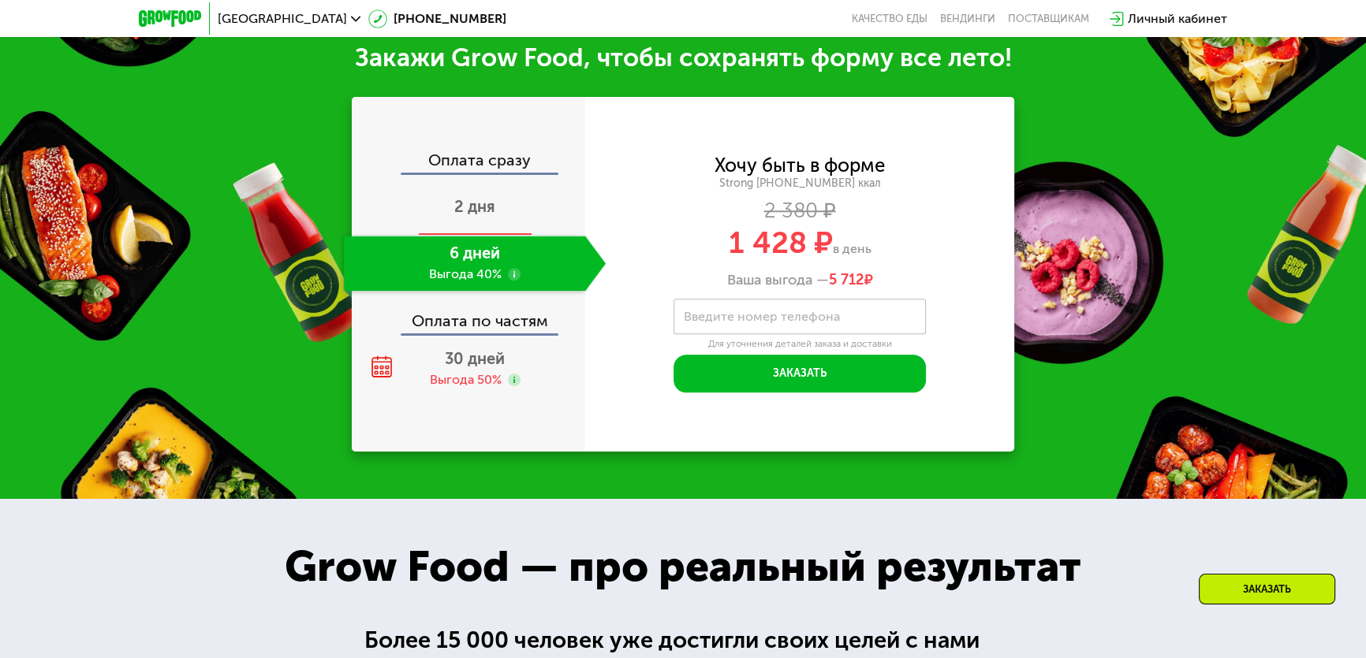
click at [485, 203] on span "2 дня" at bounding box center [474, 206] width 41 height 19
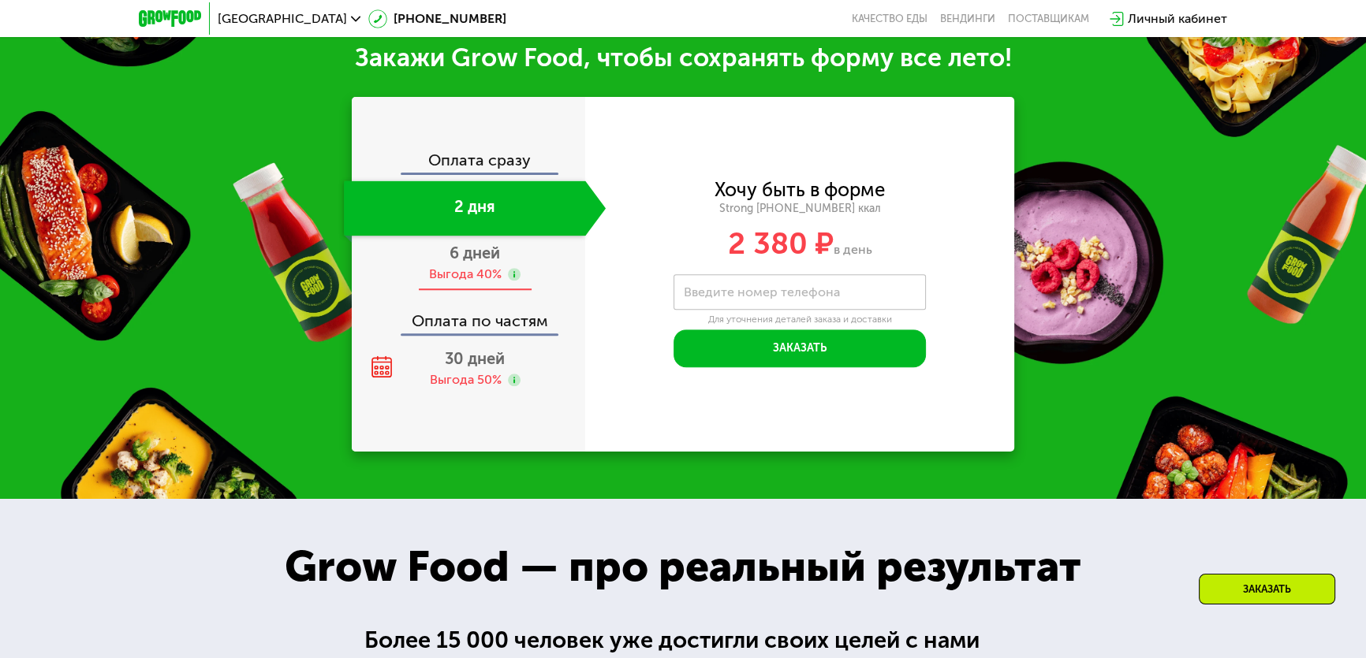
click at [485, 258] on span "6 дней" at bounding box center [474, 253] width 50 height 19
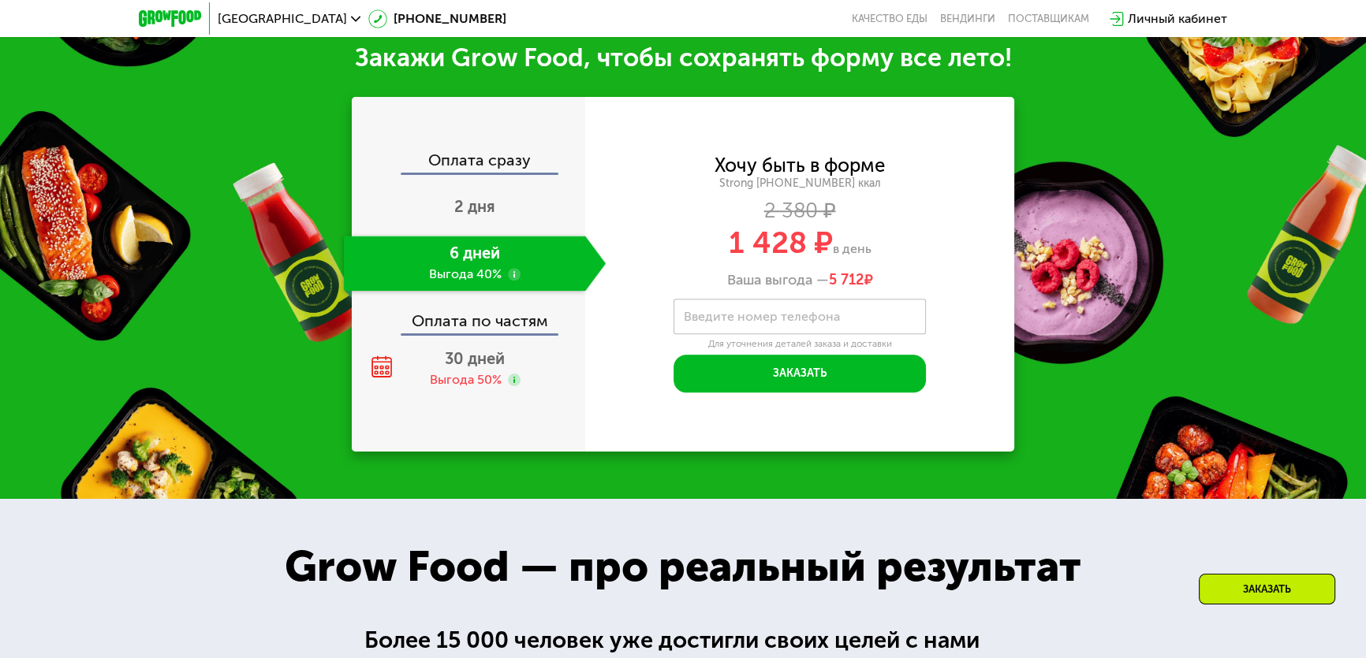
click at [486, 322] on div "Оплата по частям" at bounding box center [469, 315] width 232 height 36
click at [463, 368] on span "30 дней" at bounding box center [475, 358] width 60 height 19
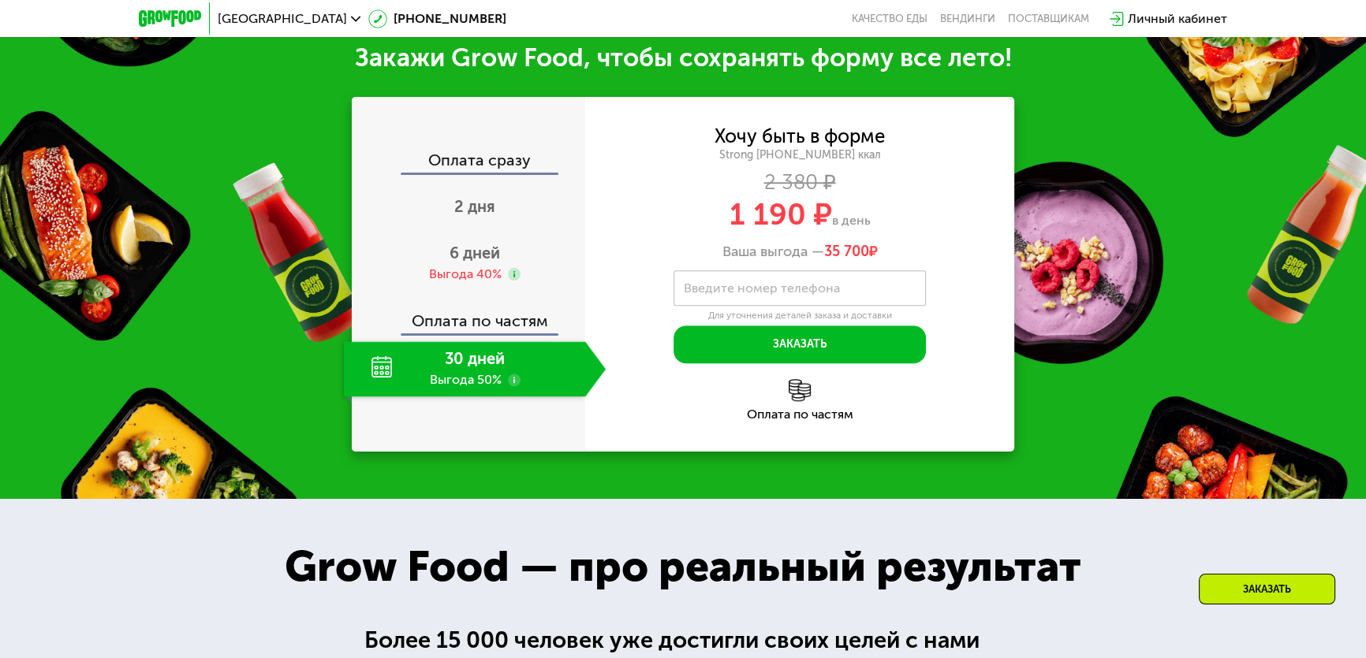
click at [800, 397] on img at bounding box center [799, 390] width 22 height 22
click at [466, 202] on span "2 дня" at bounding box center [474, 206] width 41 height 19
